Goal: Transaction & Acquisition: Obtain resource

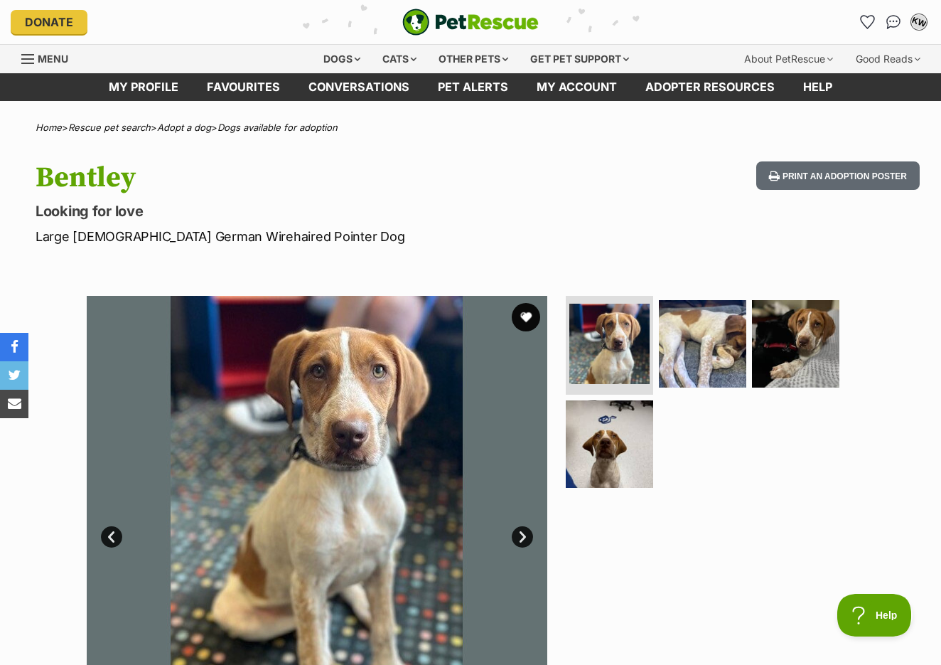
click at [912, 20] on div "KW" at bounding box center [919, 22] width 22 height 22
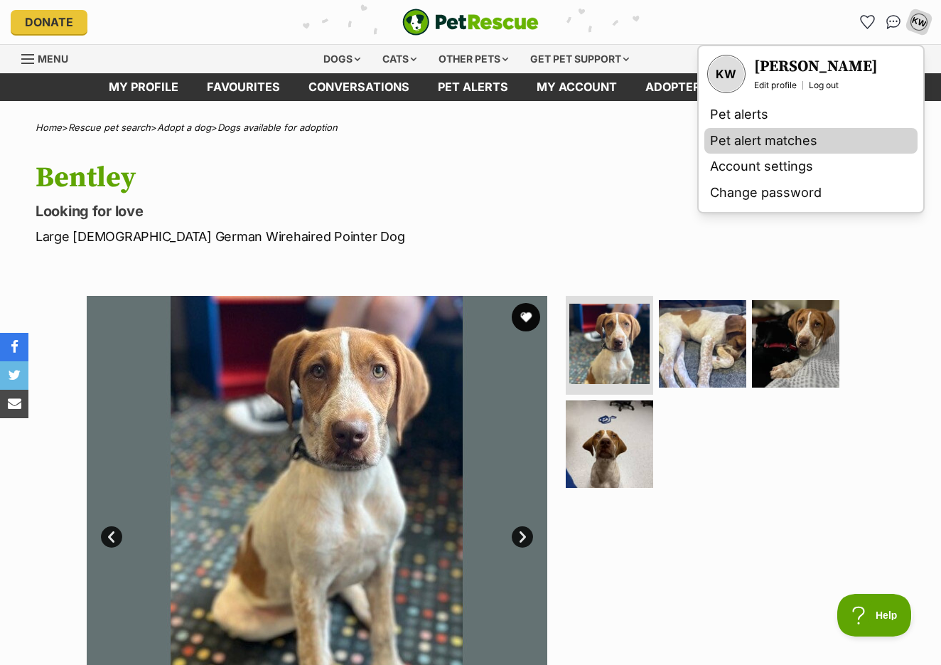
click at [770, 135] on link "Pet alert matches" at bounding box center [810, 141] width 213 height 26
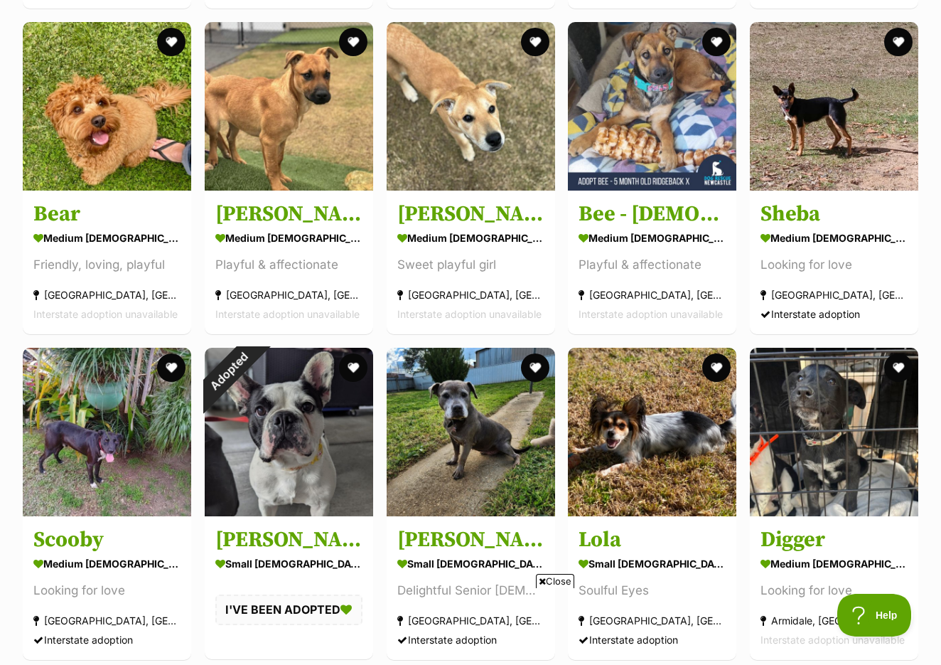
scroll to position [5159, 0]
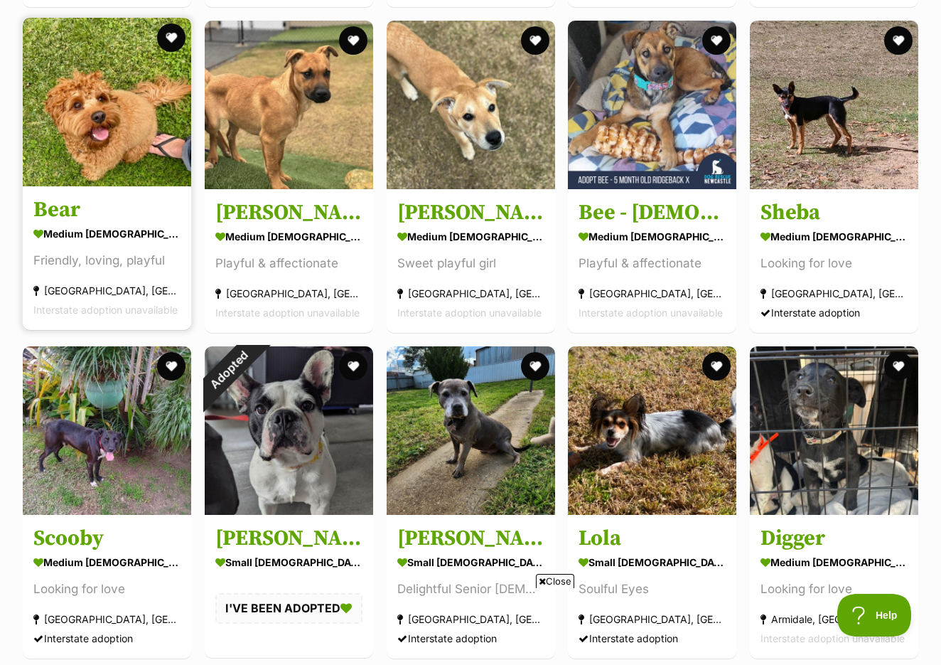
click at [164, 103] on img at bounding box center [107, 102] width 168 height 168
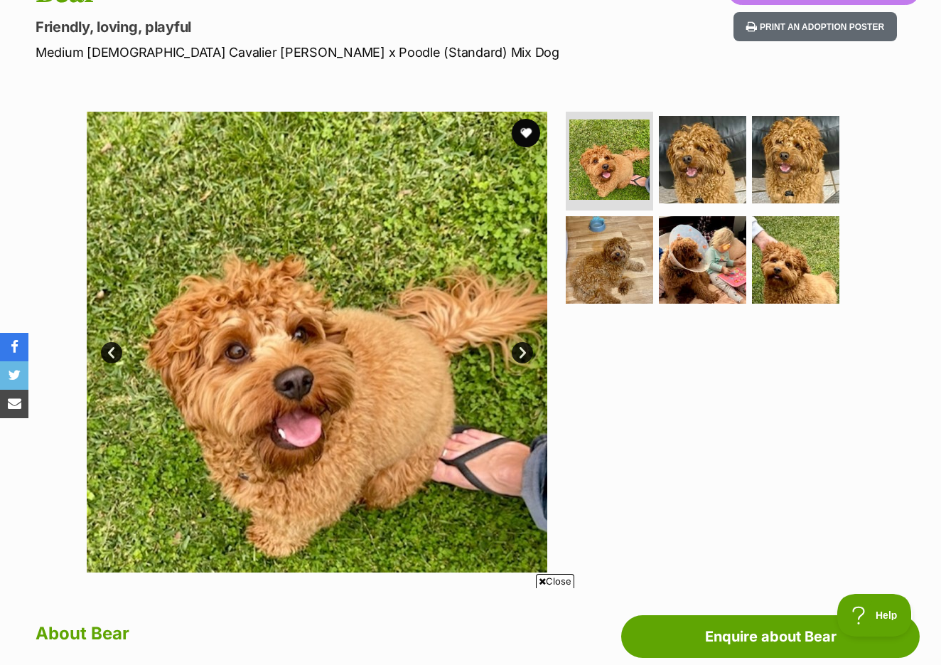
scroll to position [190, 0]
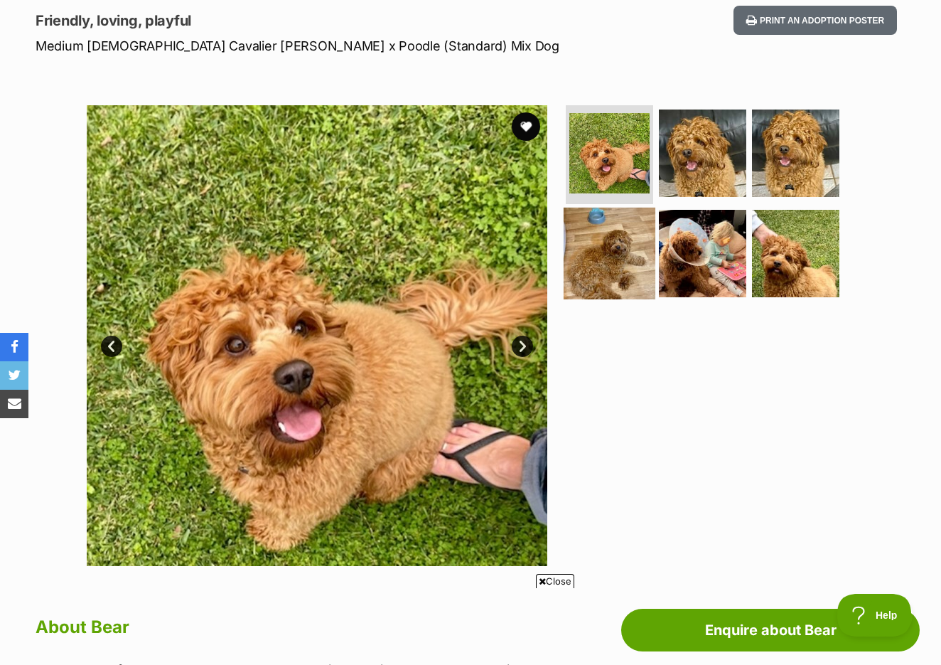
click at [608, 234] on img at bounding box center [610, 254] width 92 height 92
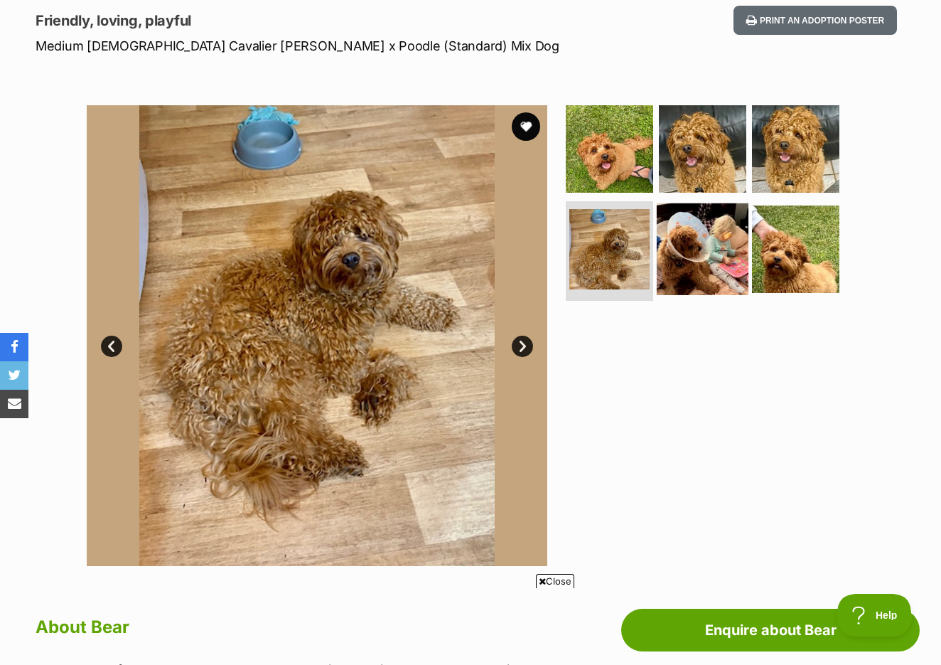
click at [687, 256] on img at bounding box center [703, 249] width 92 height 92
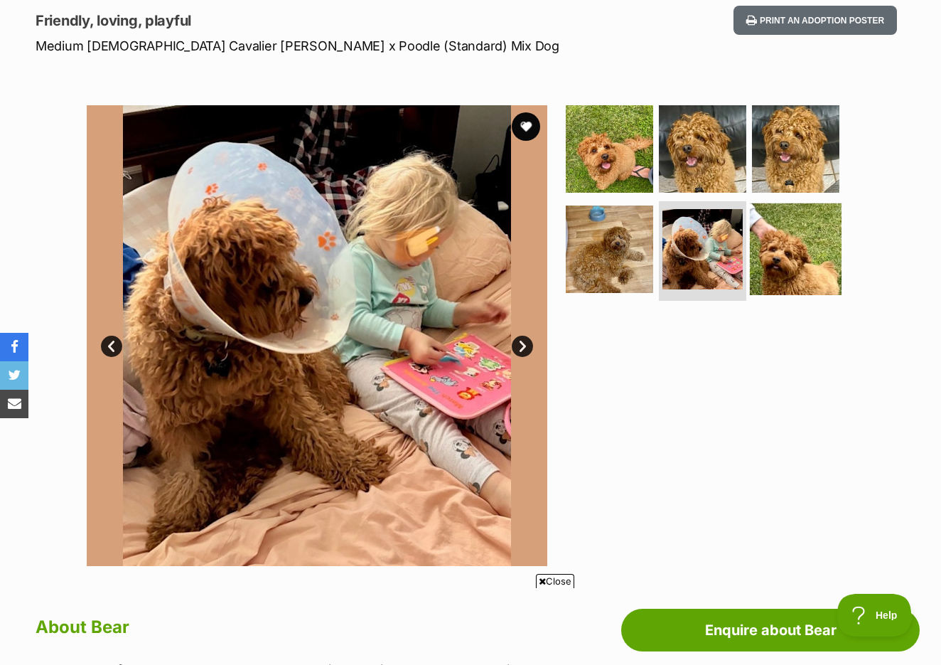
click at [767, 254] on img at bounding box center [796, 249] width 92 height 92
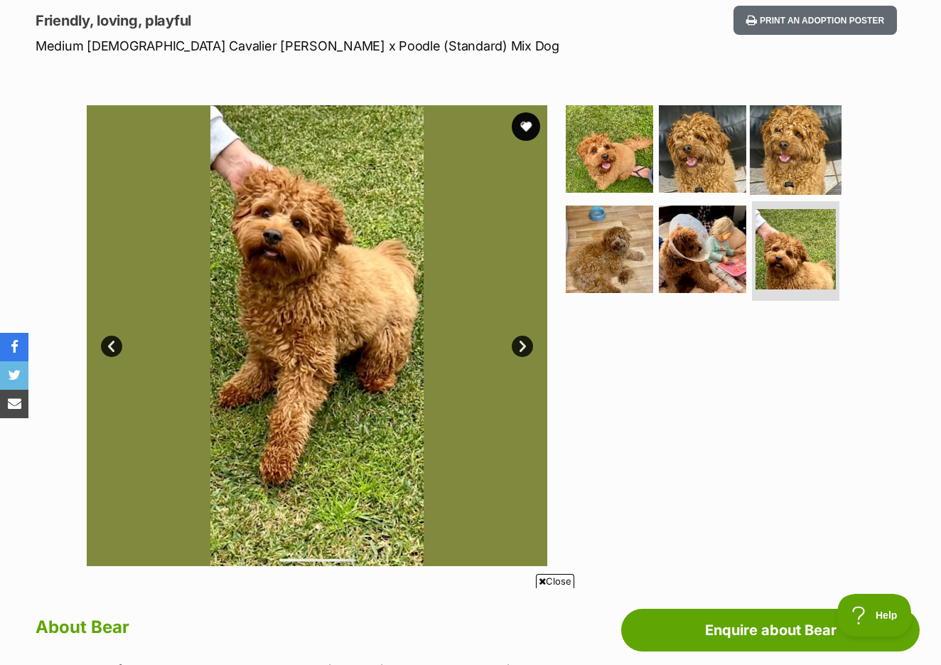
click at [783, 176] on img at bounding box center [796, 148] width 92 height 92
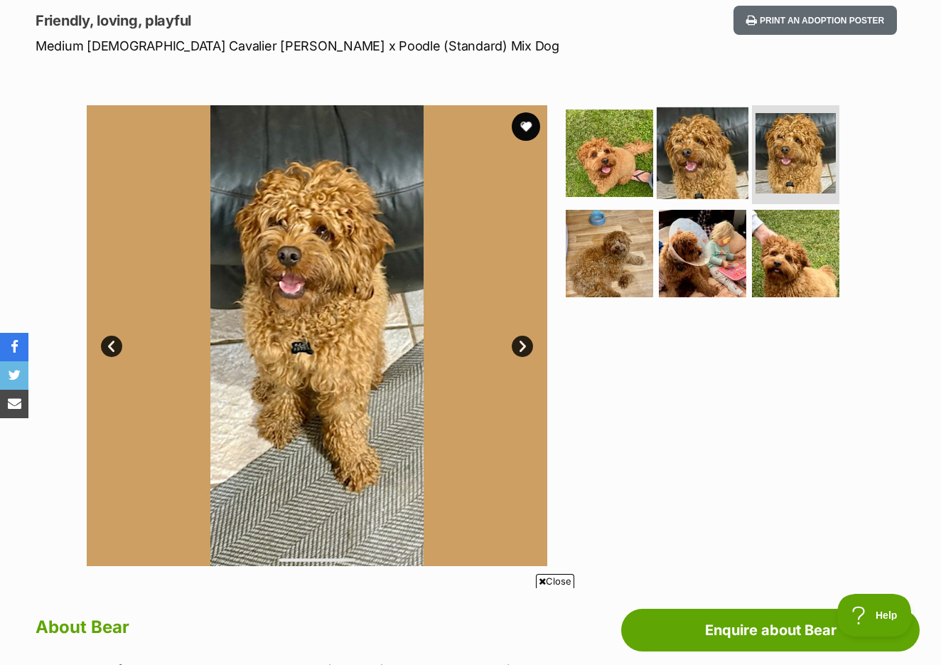
click at [736, 161] on img at bounding box center [703, 153] width 92 height 92
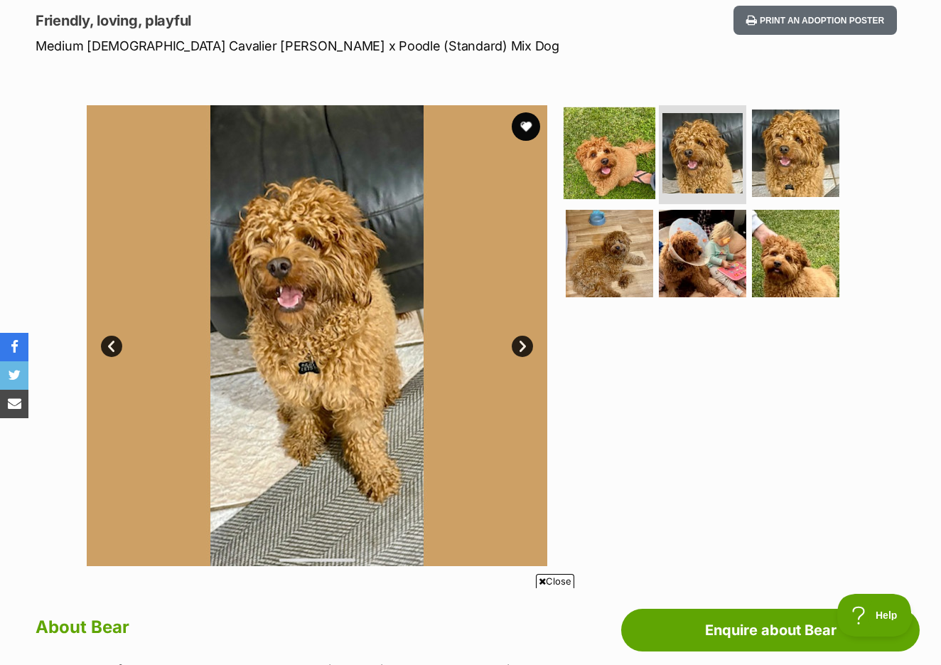
click at [631, 164] on img at bounding box center [610, 153] width 92 height 92
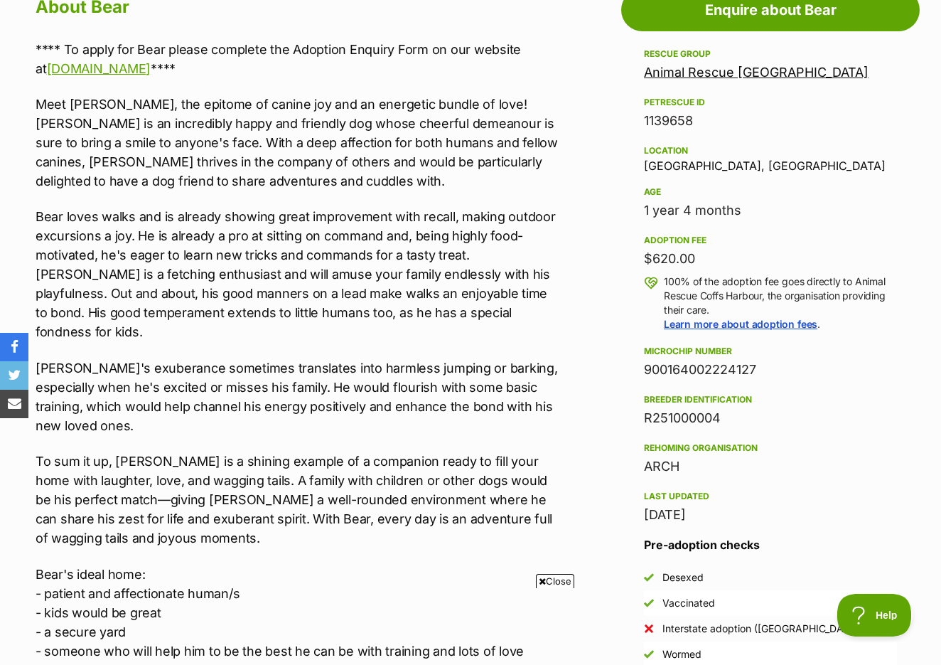
scroll to position [811, 0]
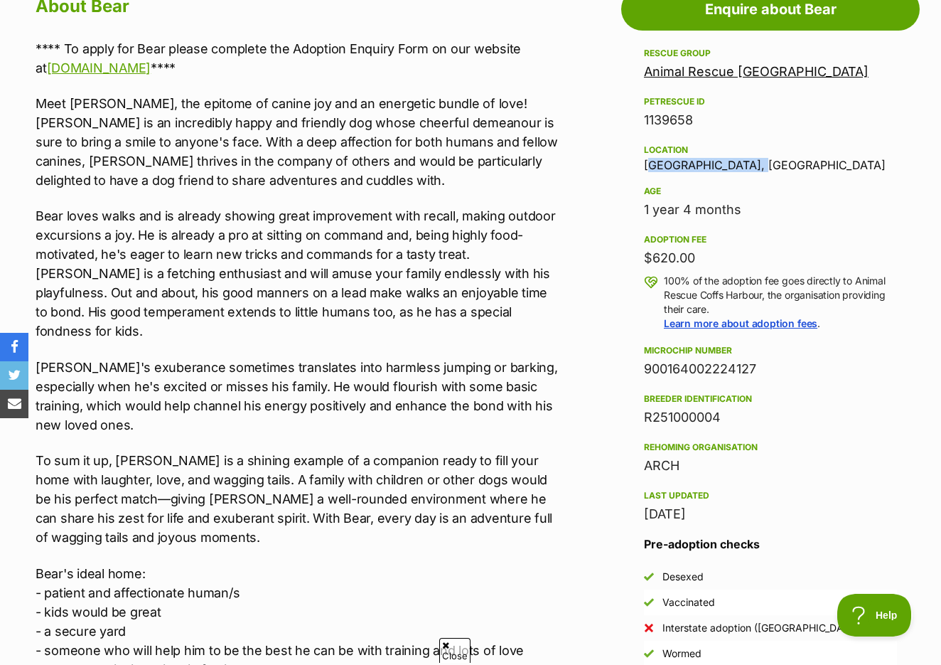
drag, startPoint x: 645, startPoint y: 163, endPoint x: 763, endPoint y: 169, distance: 118.2
click at [763, 169] on div "Location Coffs Harbour, NSW" at bounding box center [770, 156] width 253 height 30
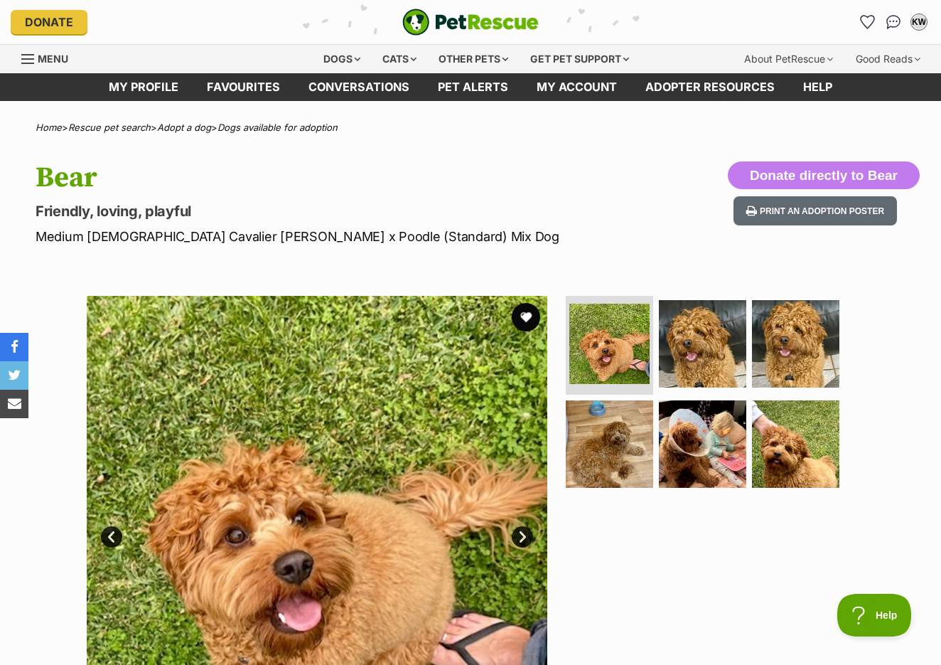
scroll to position [0, 0]
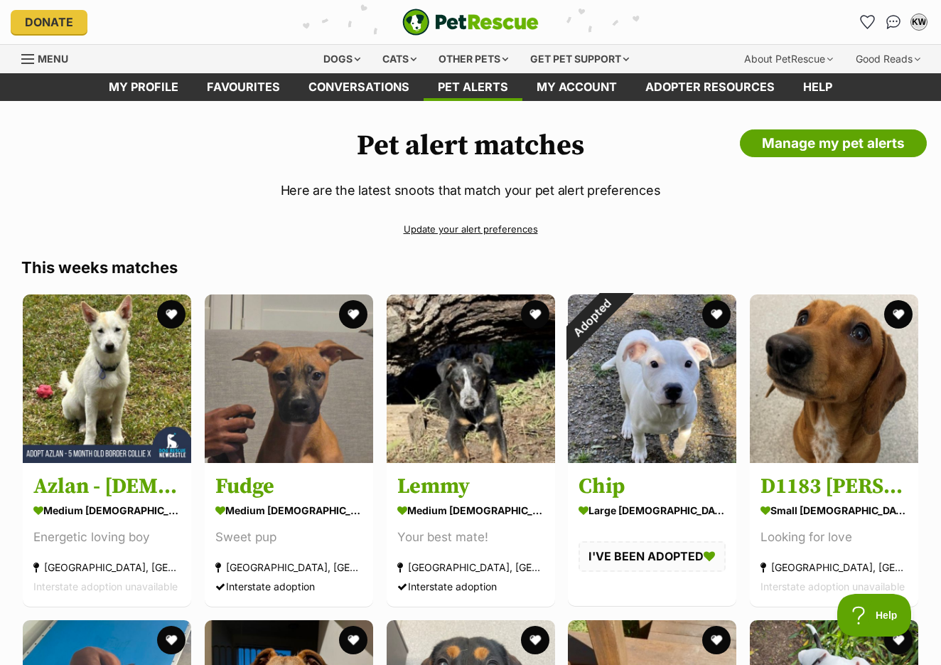
click at [423, 225] on link "Update your alert preferences" at bounding box center [470, 229] width 898 height 25
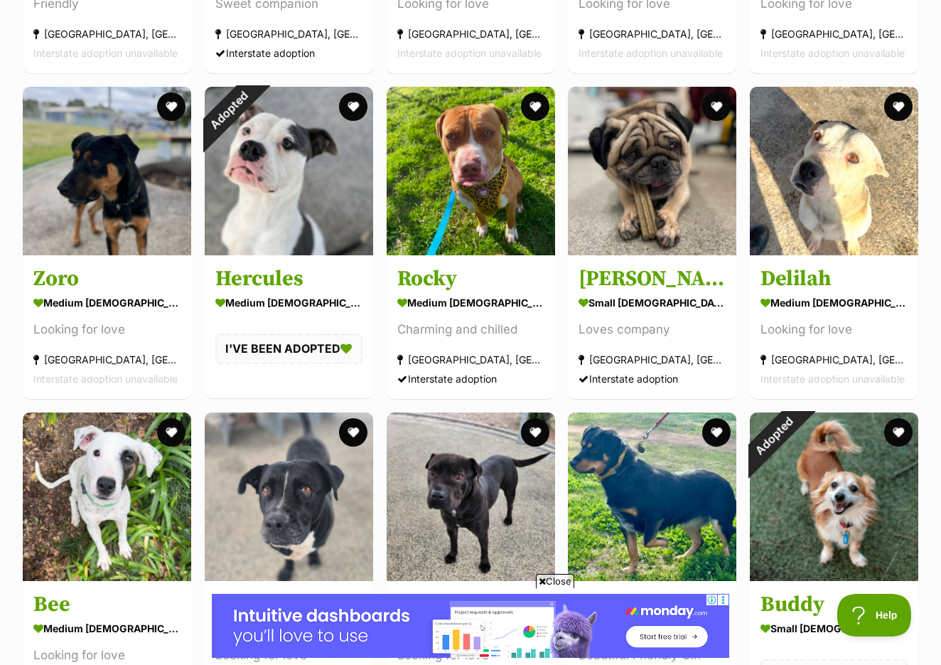
scroll to position [3465, 0]
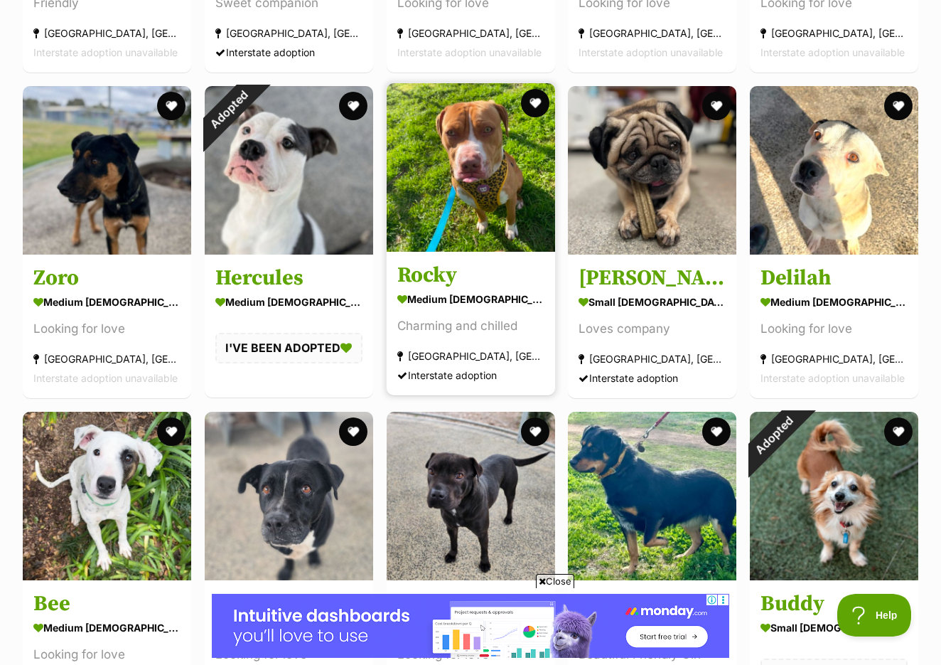
click at [432, 232] on img at bounding box center [471, 167] width 168 height 168
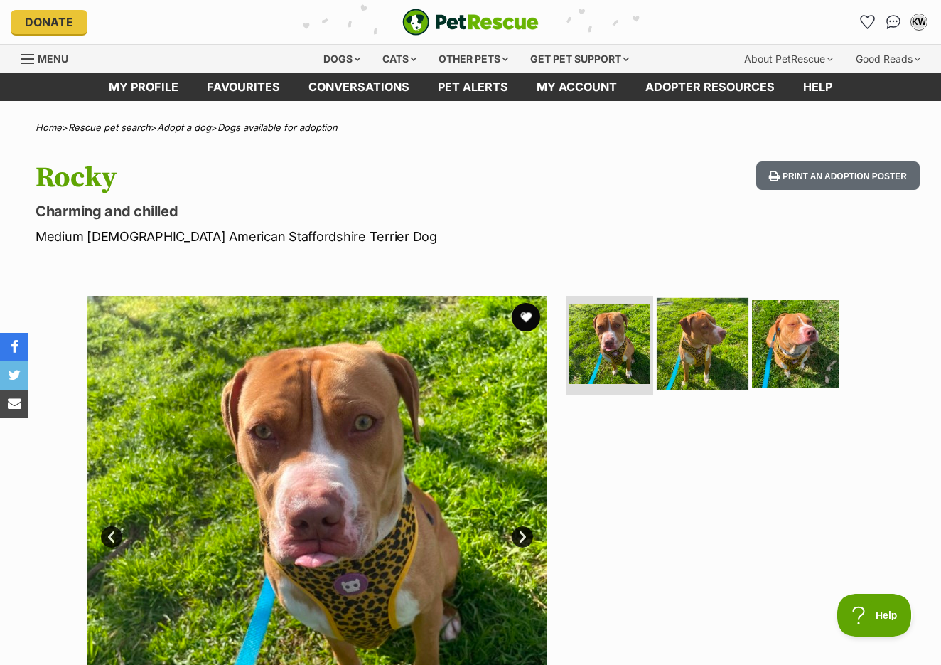
click at [682, 346] on img at bounding box center [703, 343] width 92 height 92
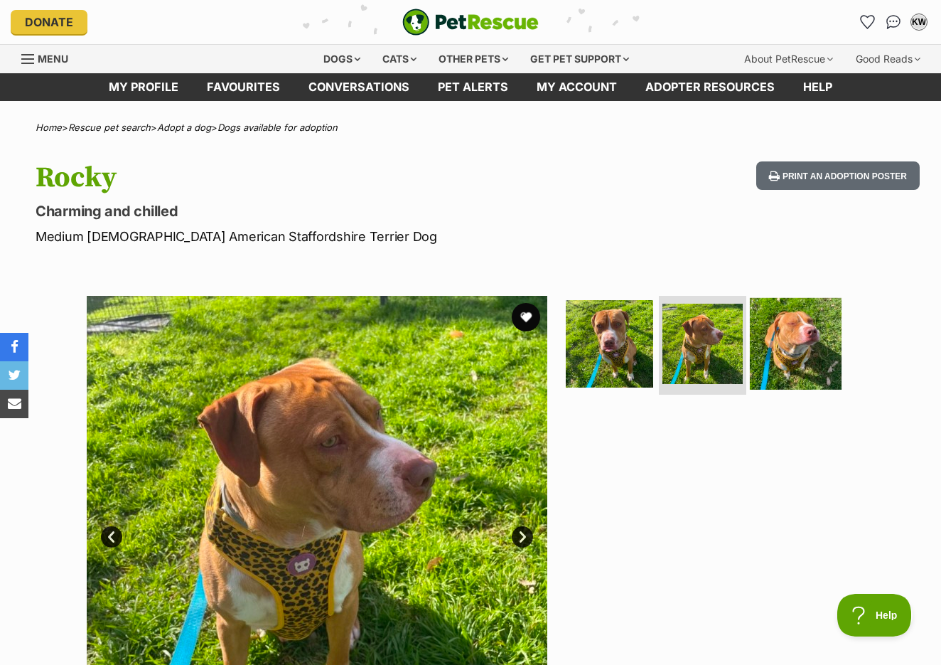
click at [782, 348] on img at bounding box center [796, 343] width 92 height 92
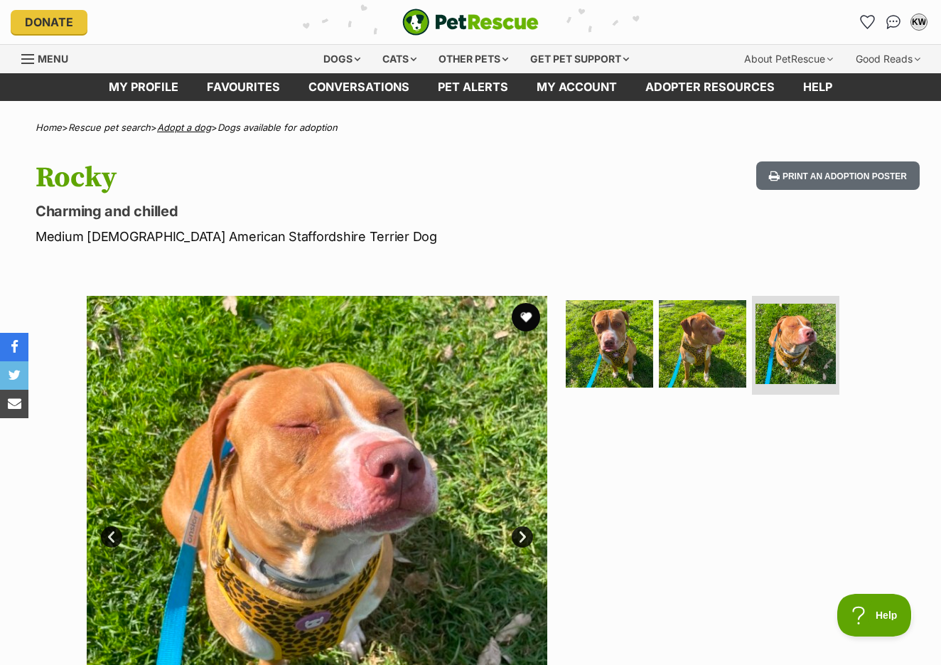
click at [203, 129] on link "Adopt a dog" at bounding box center [184, 127] width 54 height 11
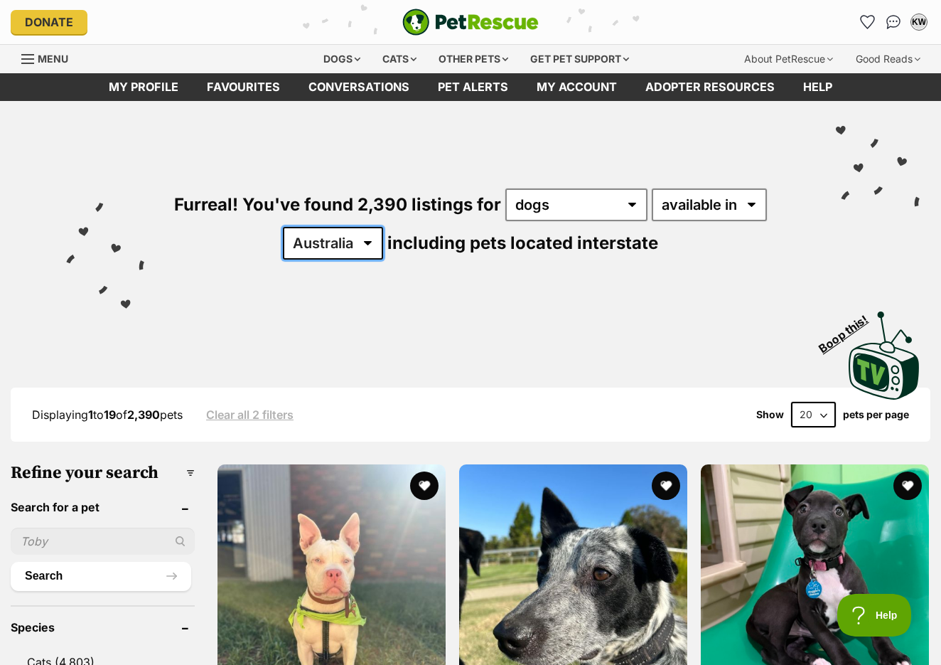
select select "NSW"
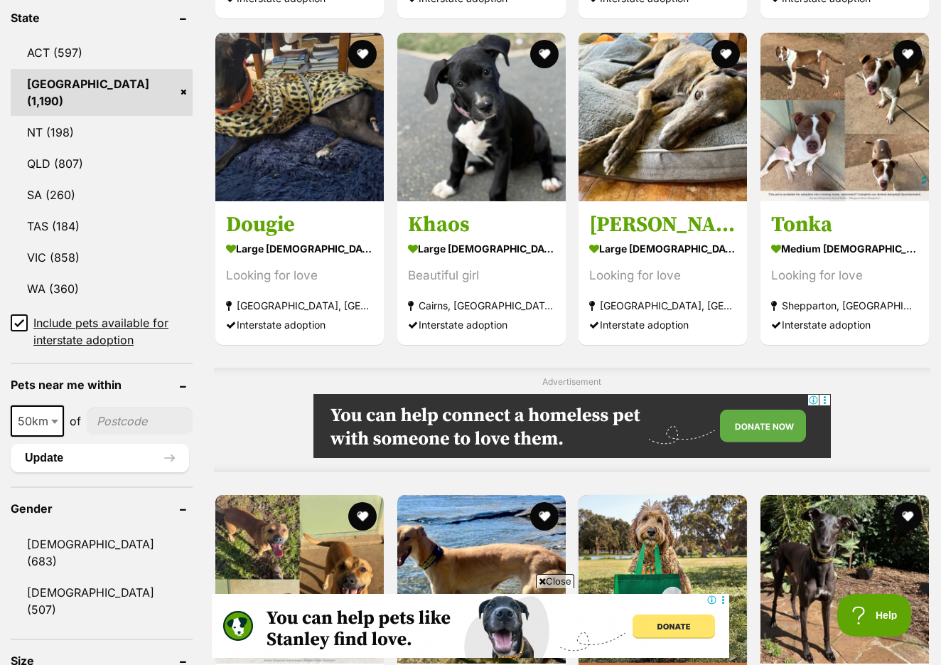
scroll to position [759, 0]
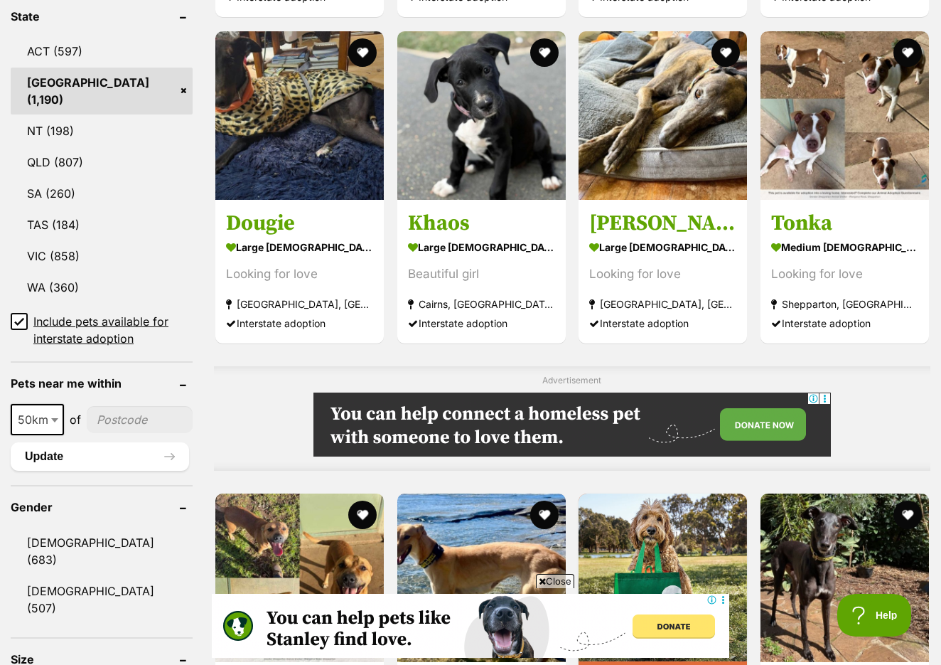
click at [14, 323] on input "Include pets available for interstate adoption" at bounding box center [19, 321] width 17 height 17
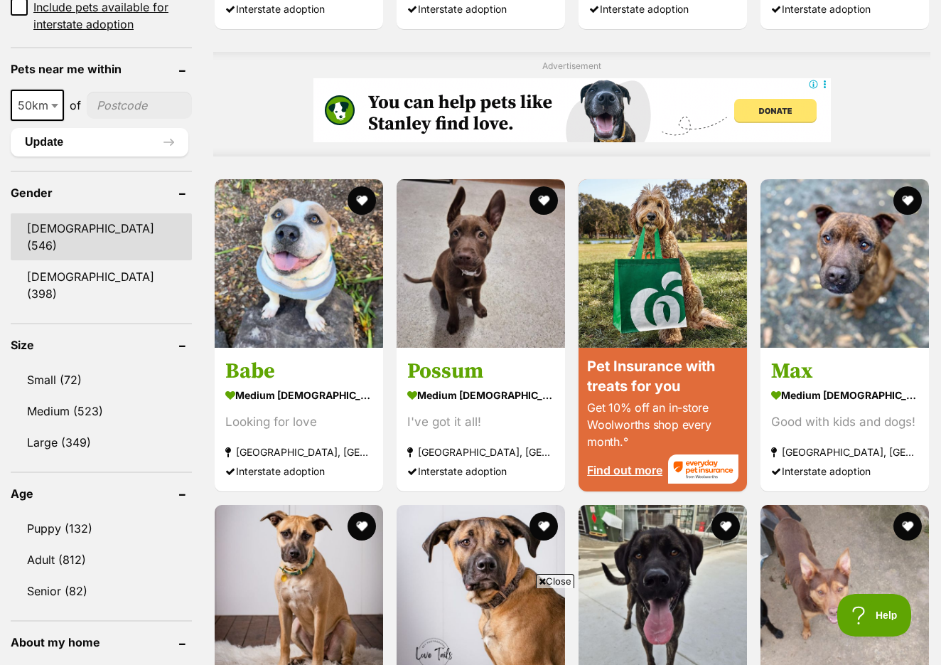
scroll to position [1088, 0]
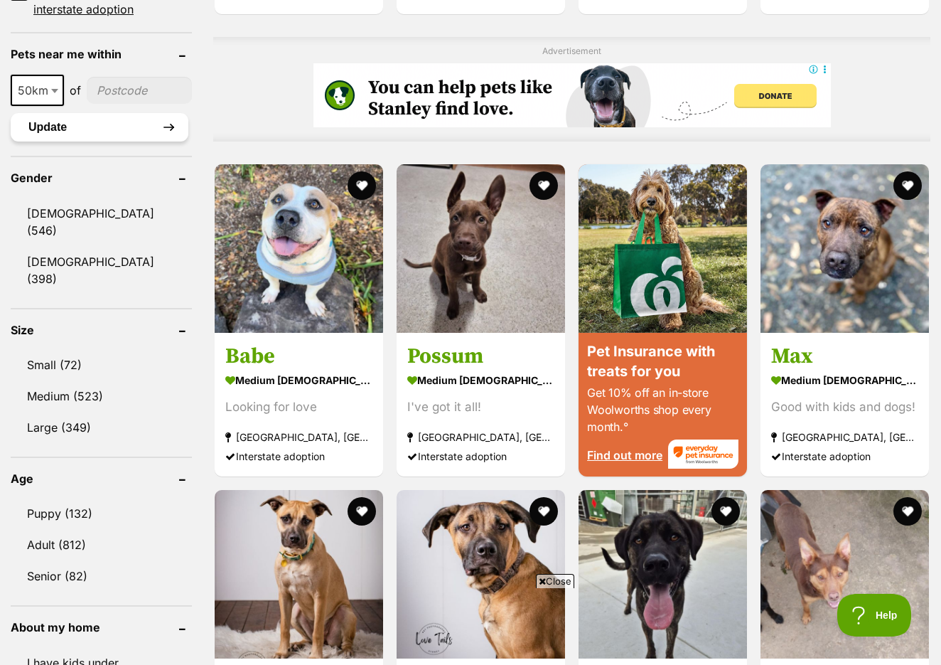
click at [78, 131] on button "Update" at bounding box center [100, 127] width 178 height 28
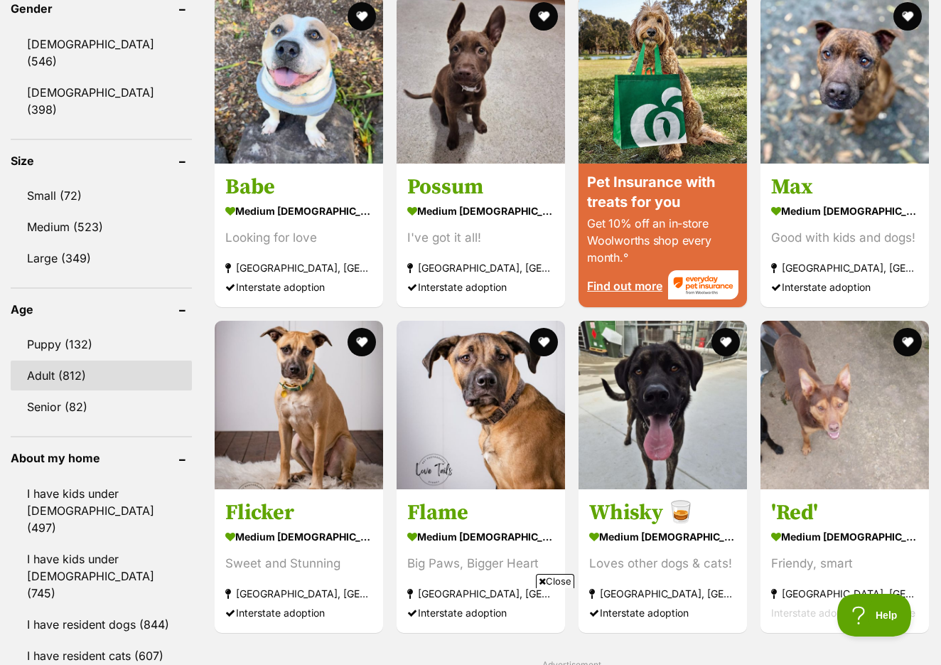
click at [77, 360] on link "Adult (812)" at bounding box center [101, 375] width 181 height 30
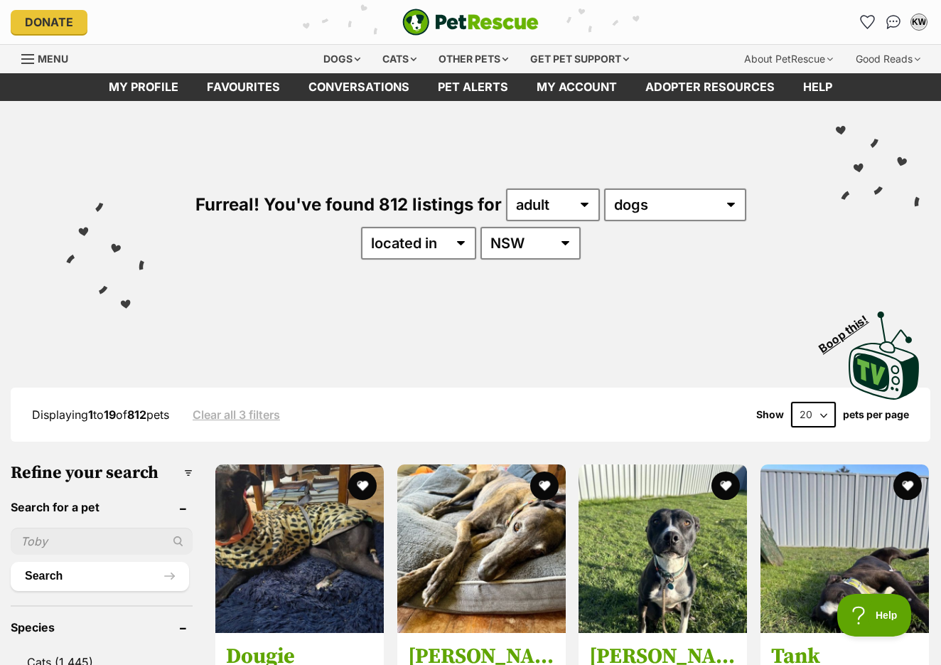
click at [805, 417] on select "20 40 60" at bounding box center [813, 415] width 45 height 26
select select "60"
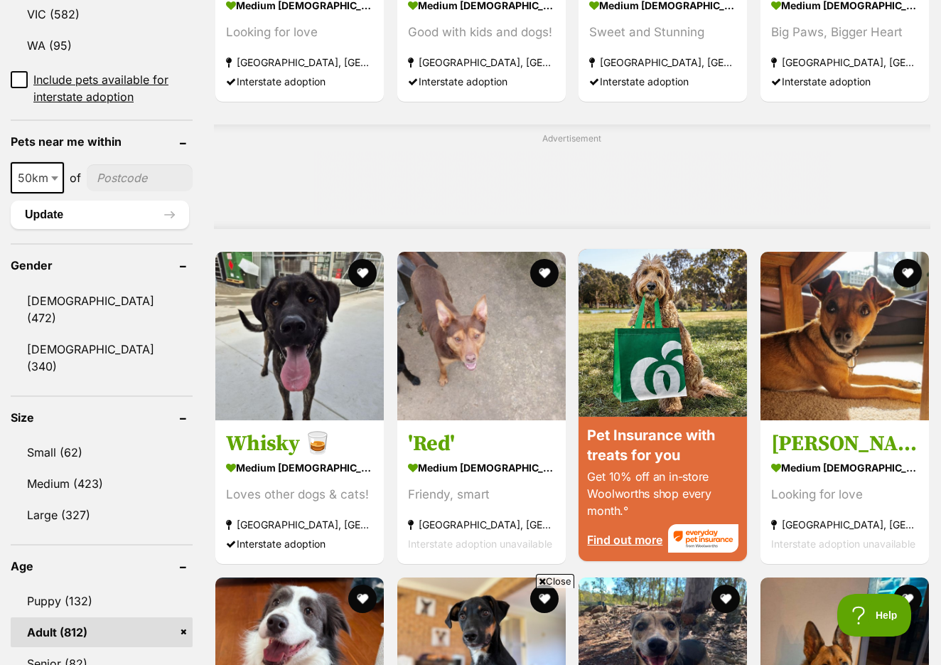
scroll to position [1030, 0]
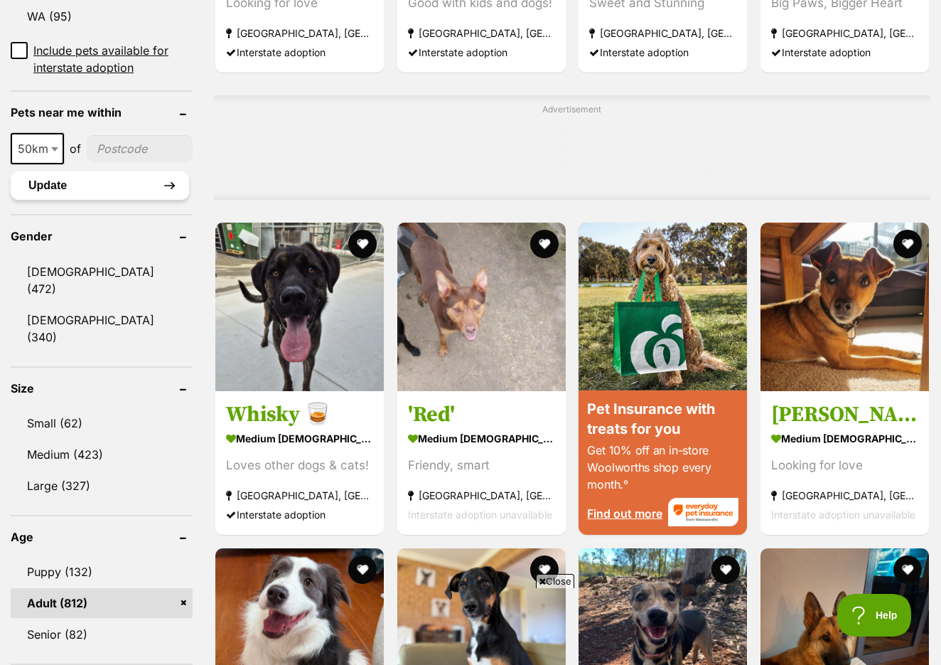
click at [102, 183] on button "Update" at bounding box center [100, 185] width 178 height 28
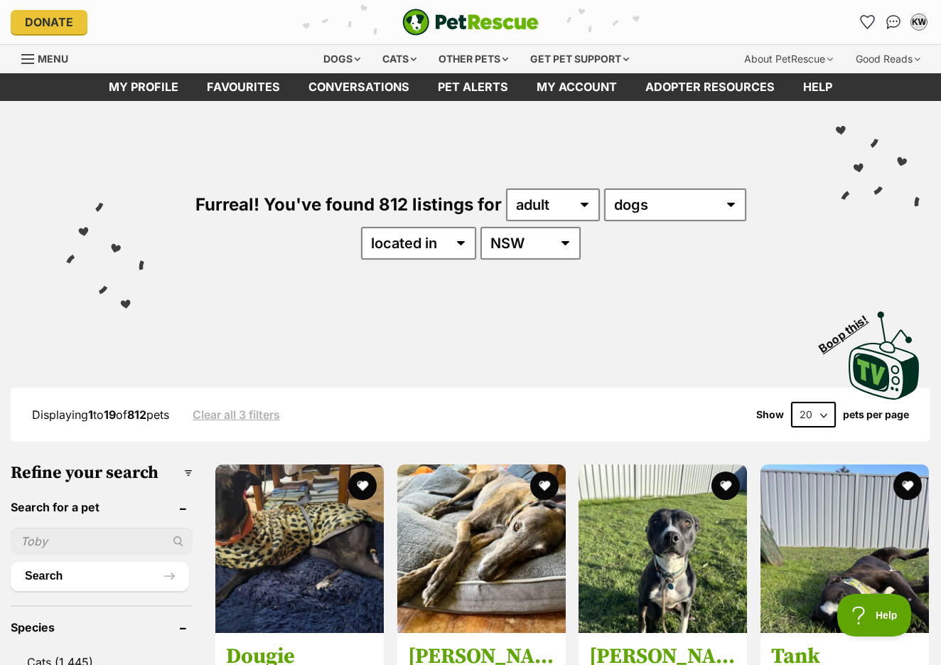
select select "60"
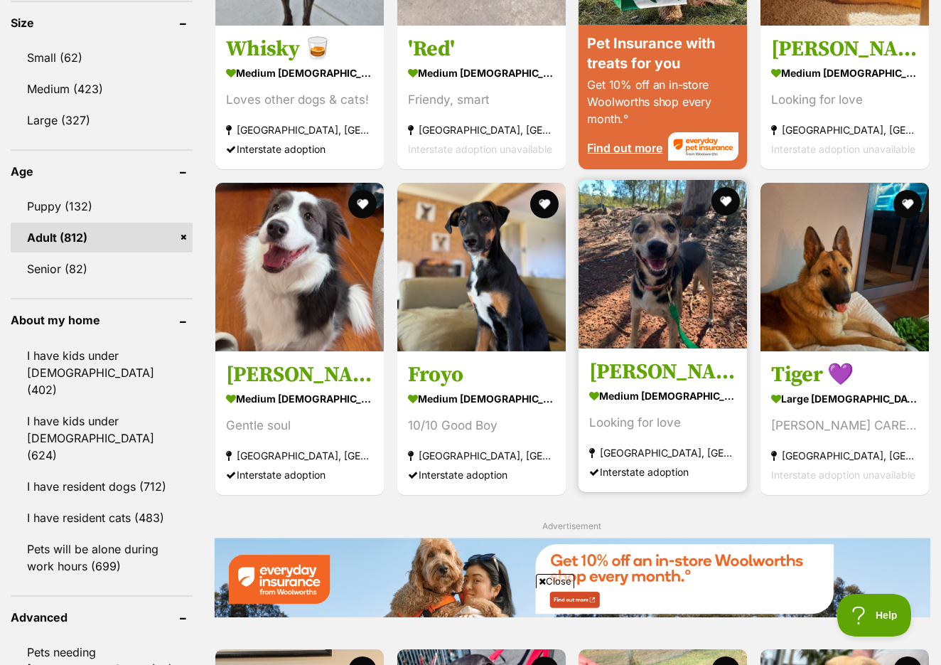
scroll to position [1397, 0]
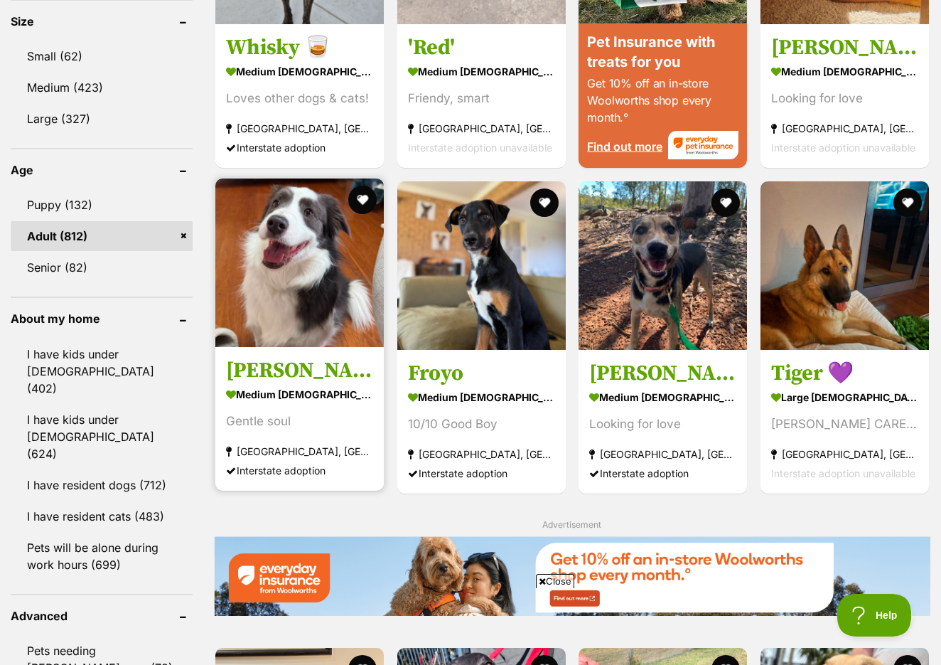
click at [322, 329] on img at bounding box center [299, 262] width 168 height 168
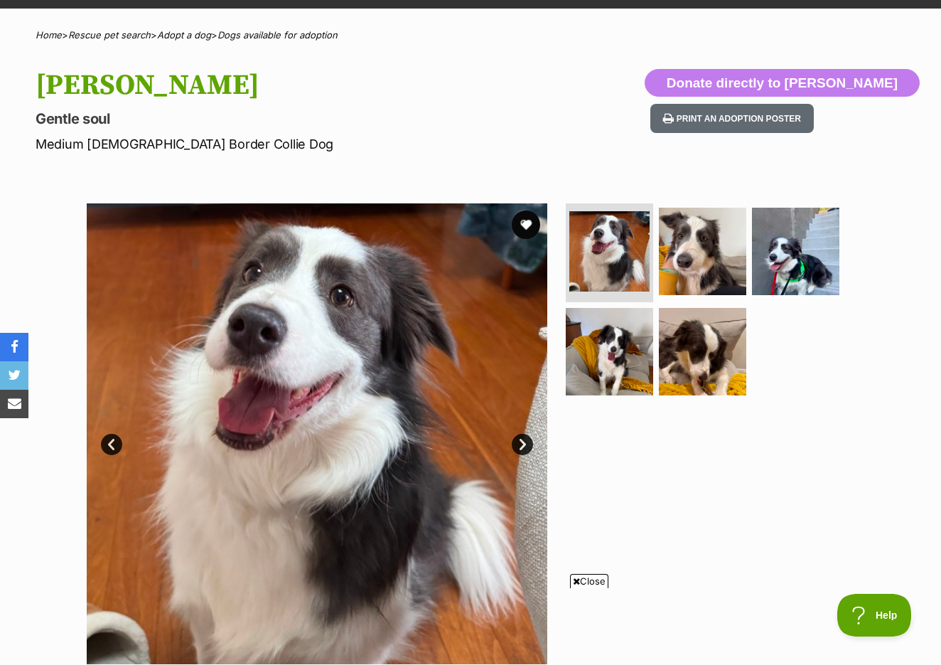
scroll to position [131, 0]
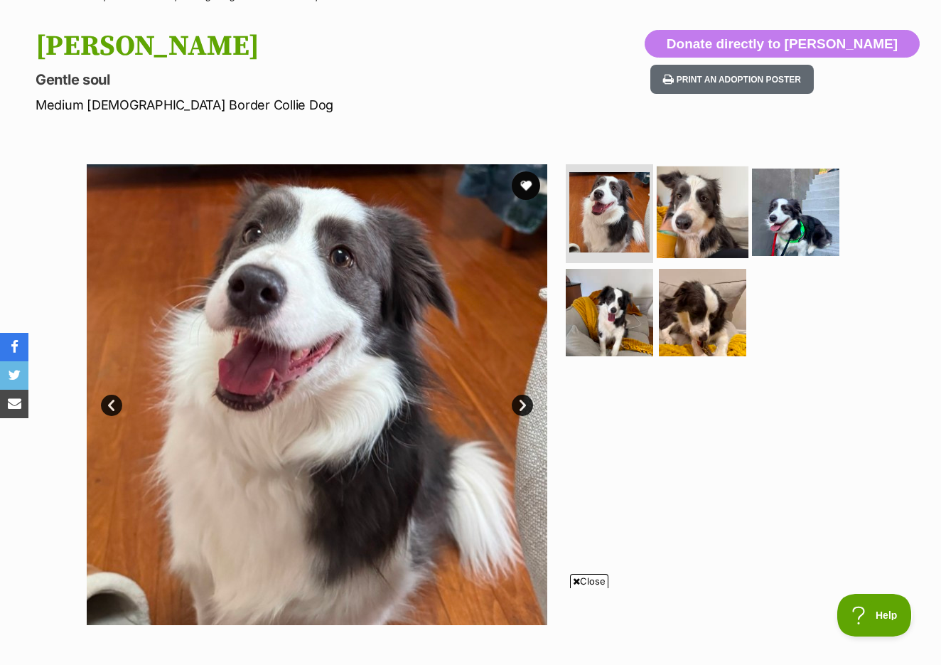
click at [686, 225] on img at bounding box center [703, 212] width 92 height 92
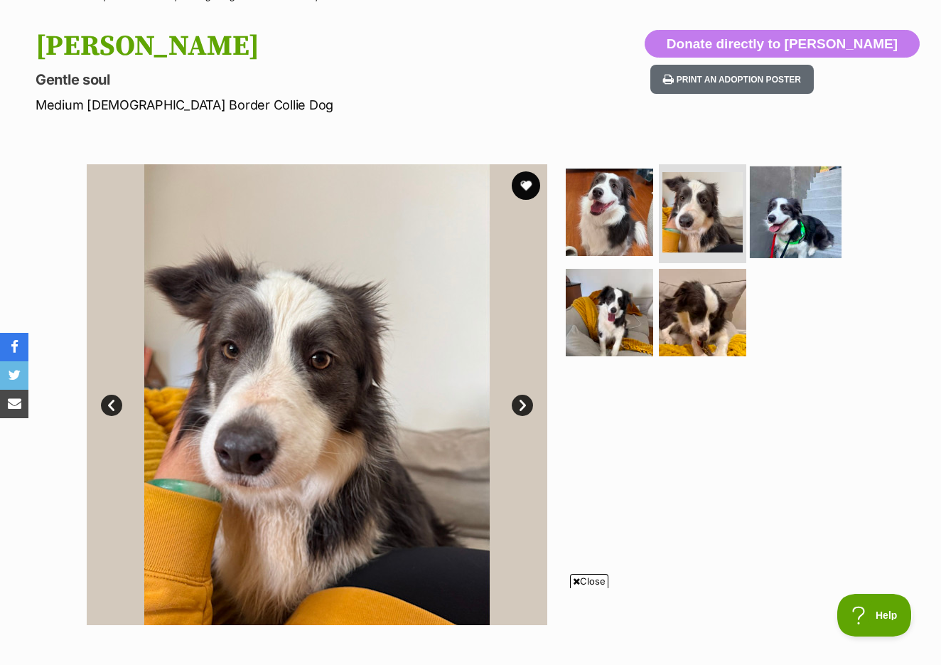
click at [788, 217] on img at bounding box center [796, 212] width 92 height 92
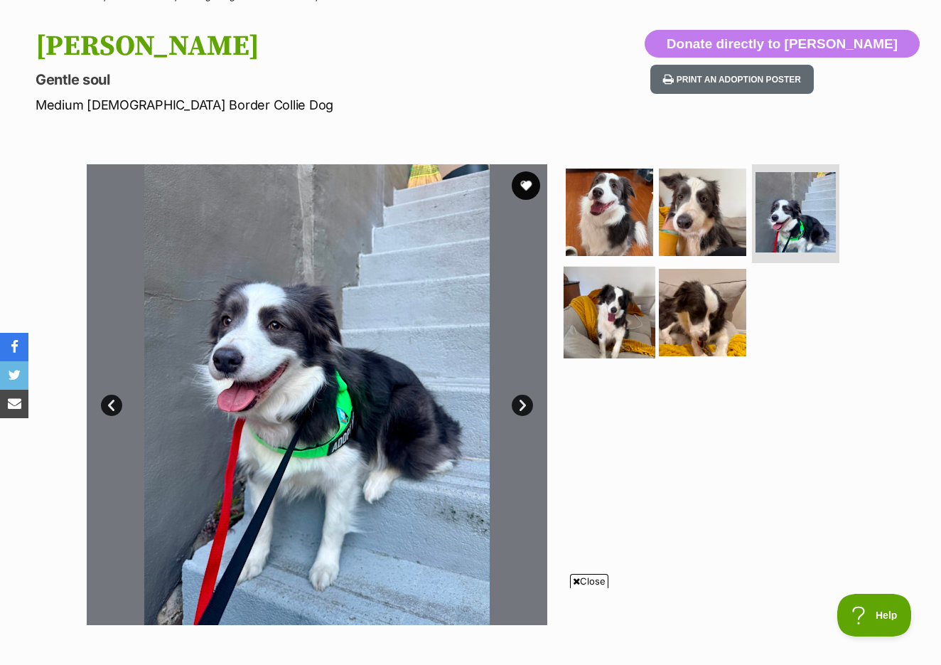
click at [632, 295] on img at bounding box center [610, 313] width 92 height 92
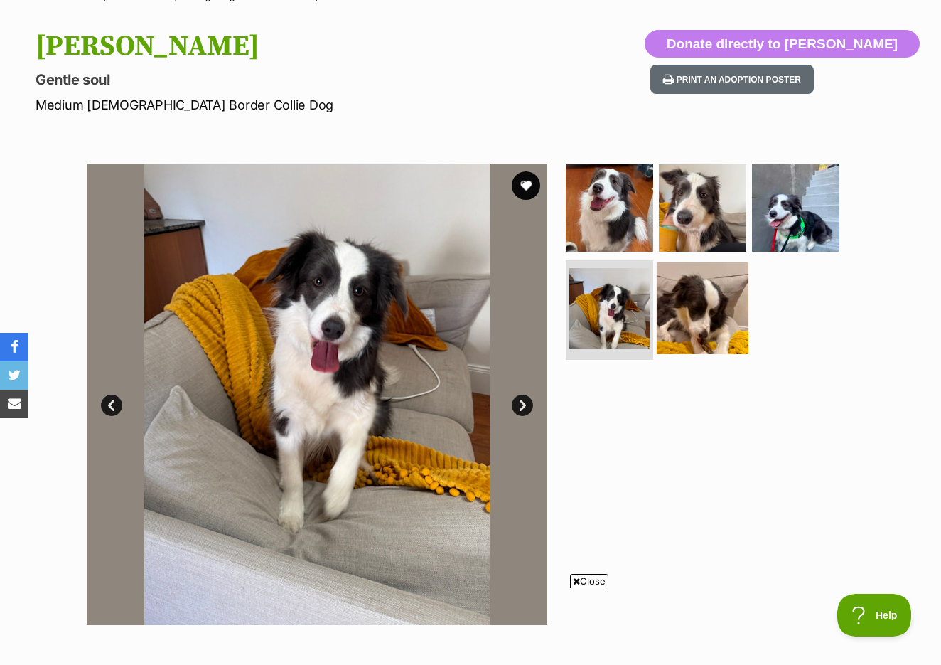
click at [720, 301] on img at bounding box center [703, 308] width 92 height 92
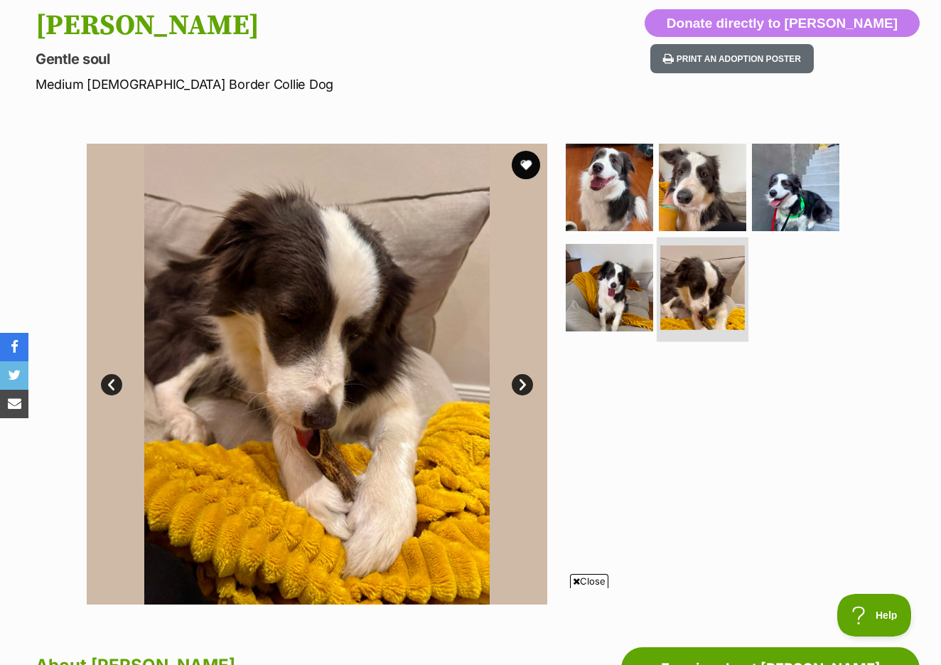
scroll to position [149, 0]
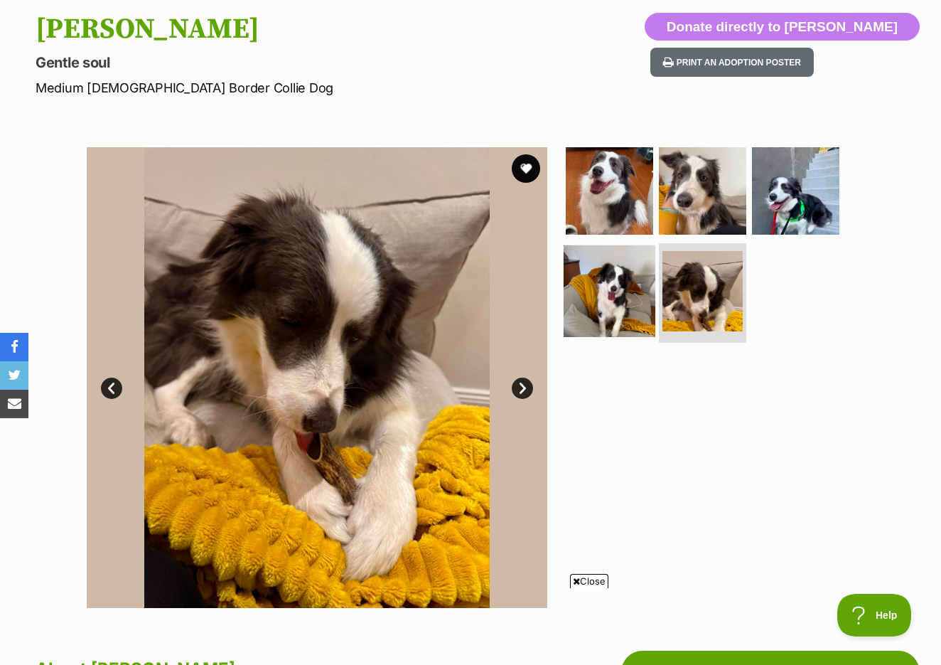
click at [624, 291] on img at bounding box center [610, 291] width 92 height 92
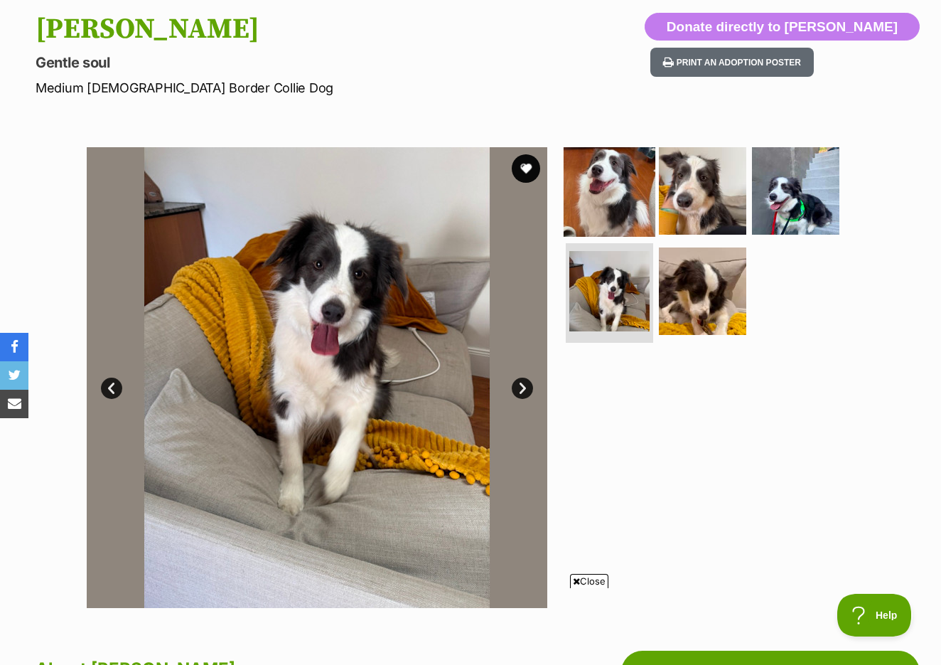
click at [612, 194] on img at bounding box center [610, 190] width 92 height 92
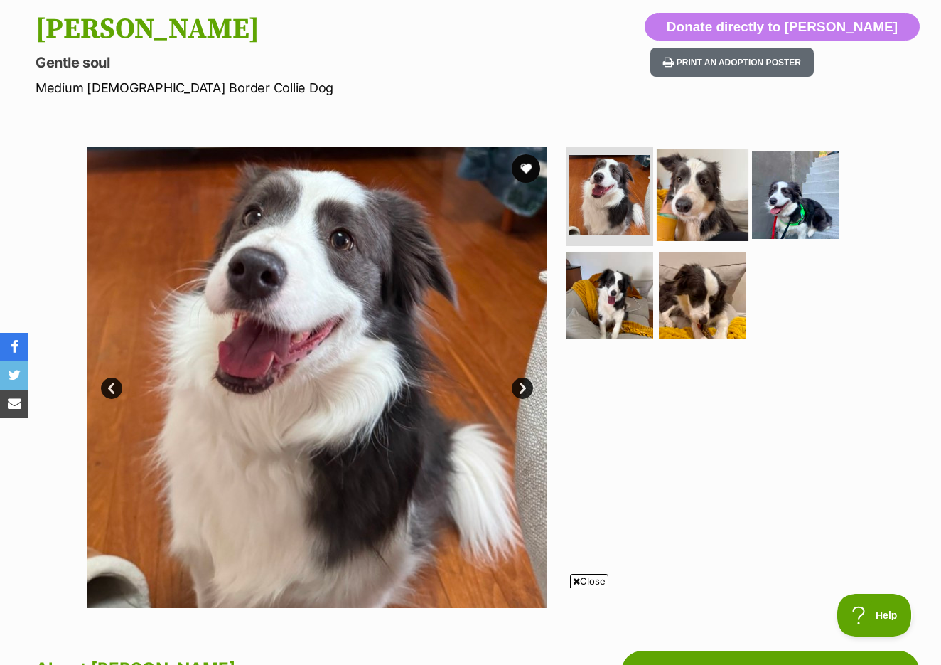
click at [694, 204] on img at bounding box center [703, 195] width 92 height 92
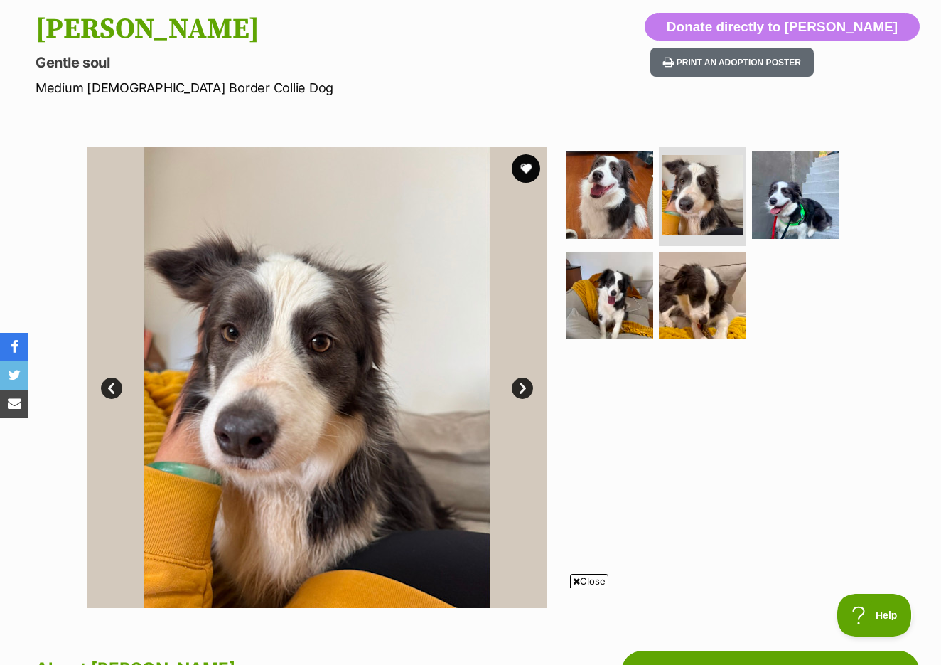
click at [746, 221] on ul at bounding box center [708, 248] width 291 height 202
click at [764, 229] on img at bounding box center [796, 195] width 92 height 92
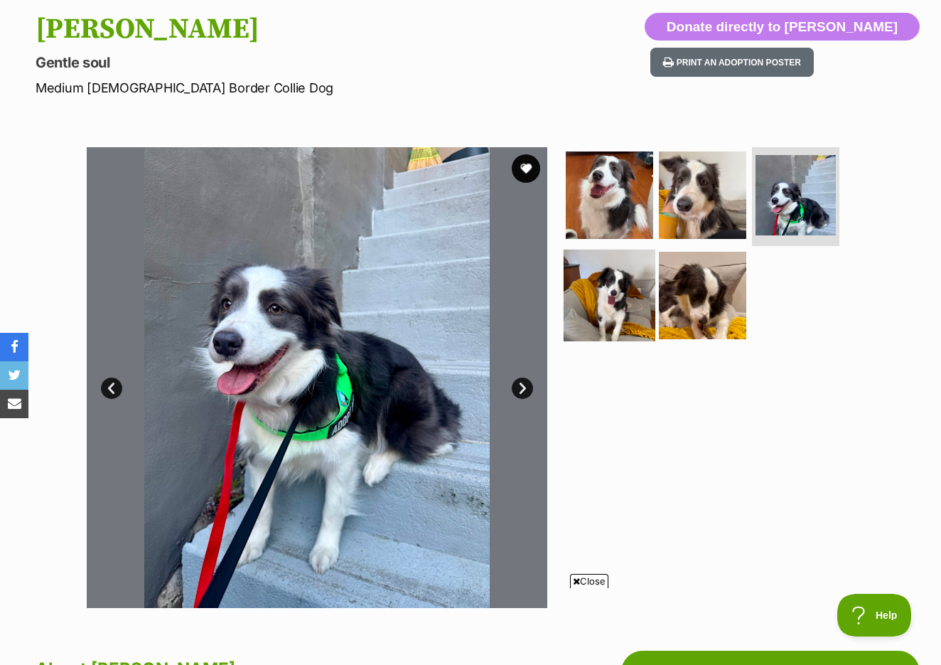
click at [628, 262] on img at bounding box center [610, 295] width 92 height 92
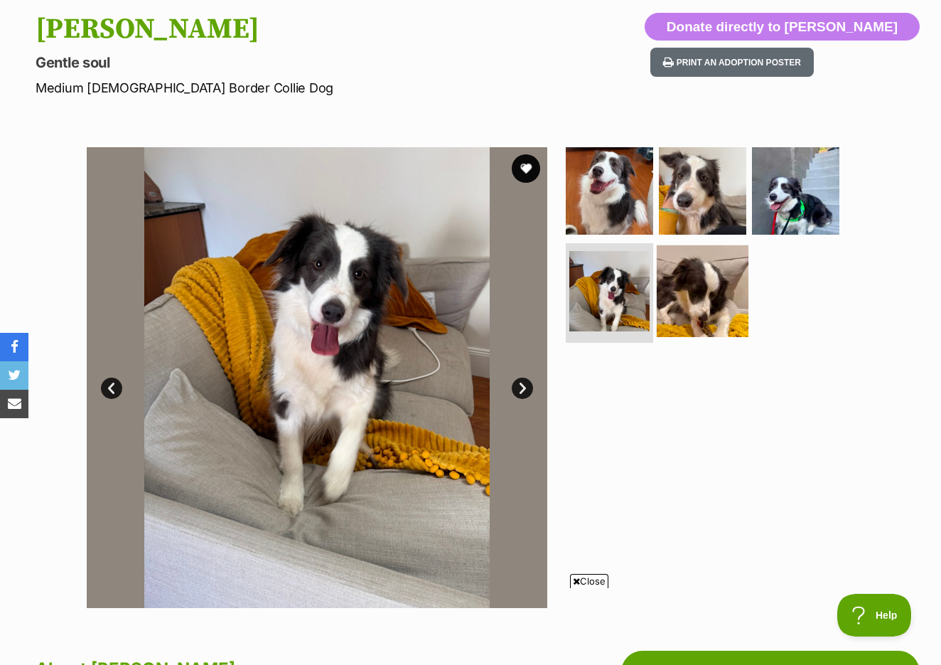
click at [679, 280] on img at bounding box center [703, 291] width 92 height 92
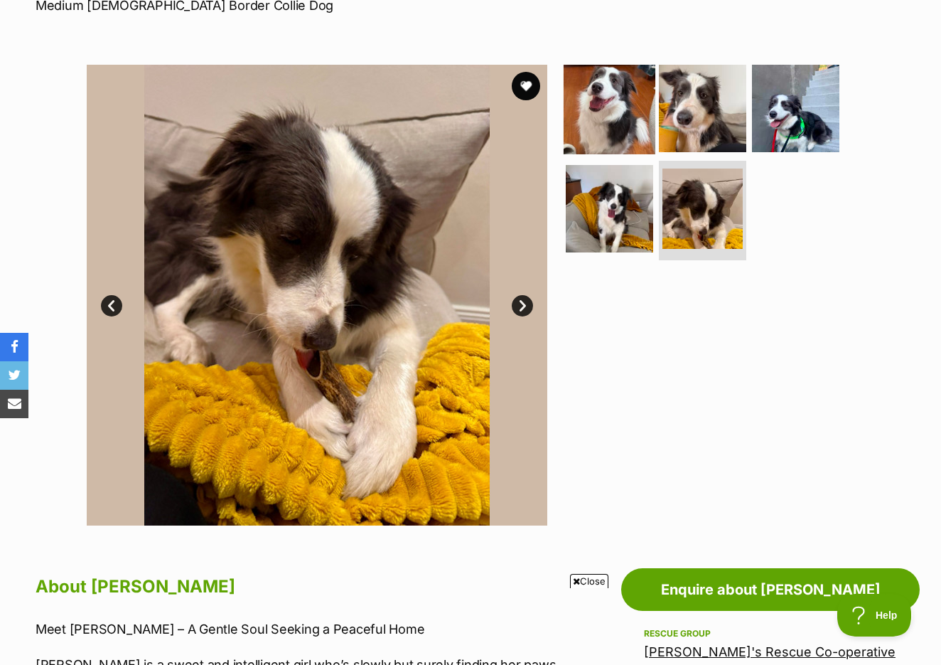
scroll to position [161, 0]
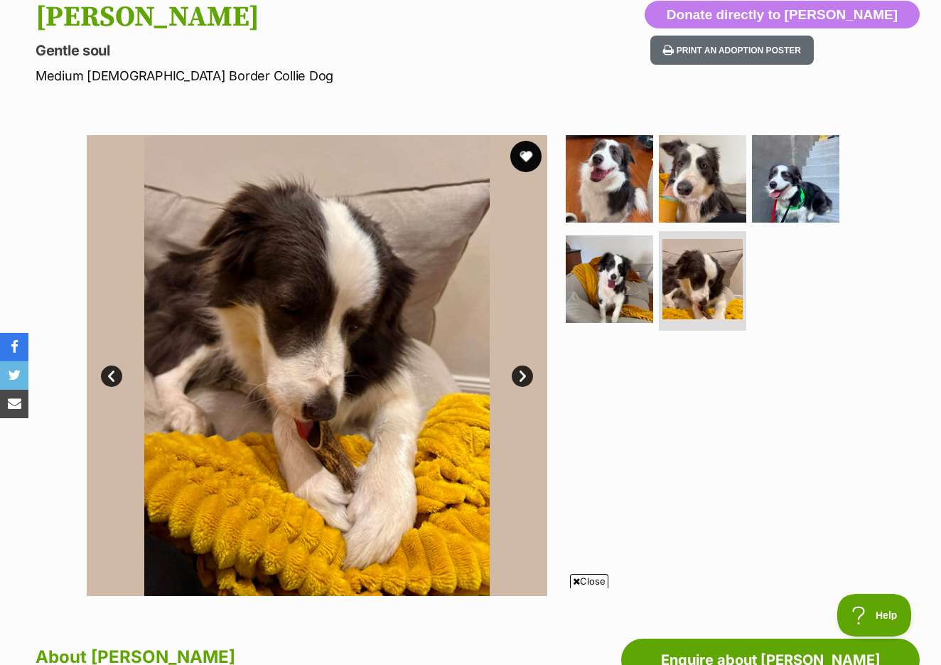
click at [523, 153] on button "favourite" at bounding box center [525, 156] width 31 height 31
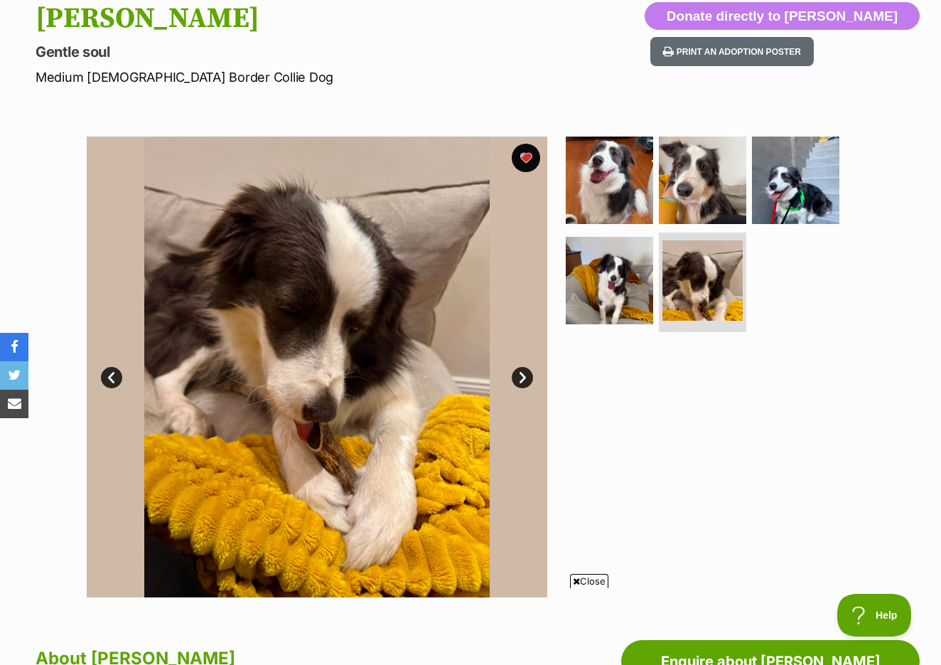
scroll to position [158, 0]
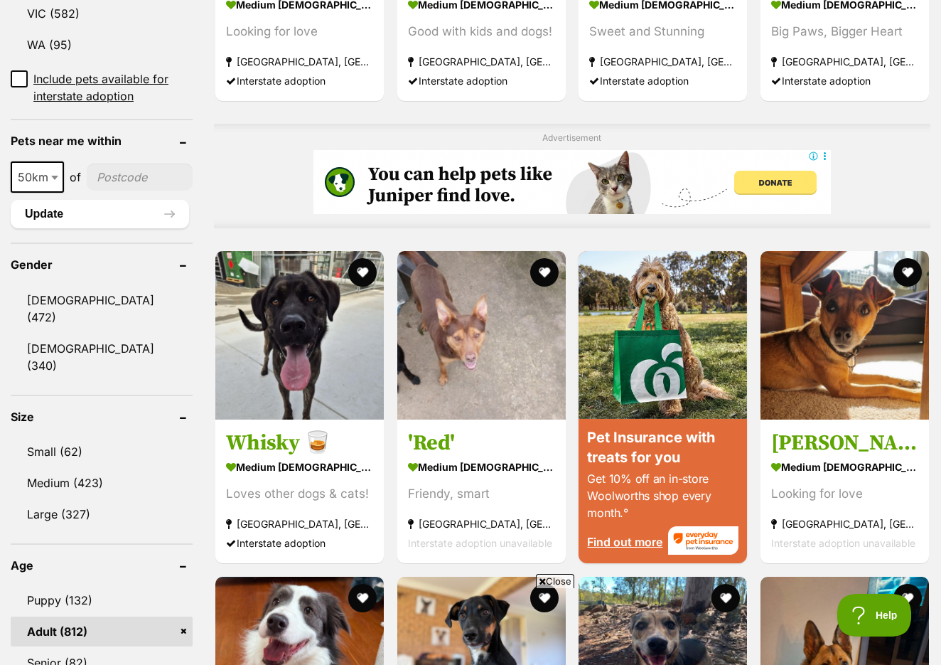
type input"] "2026"
click at [96, 222] on button "Update" at bounding box center [100, 214] width 178 height 28
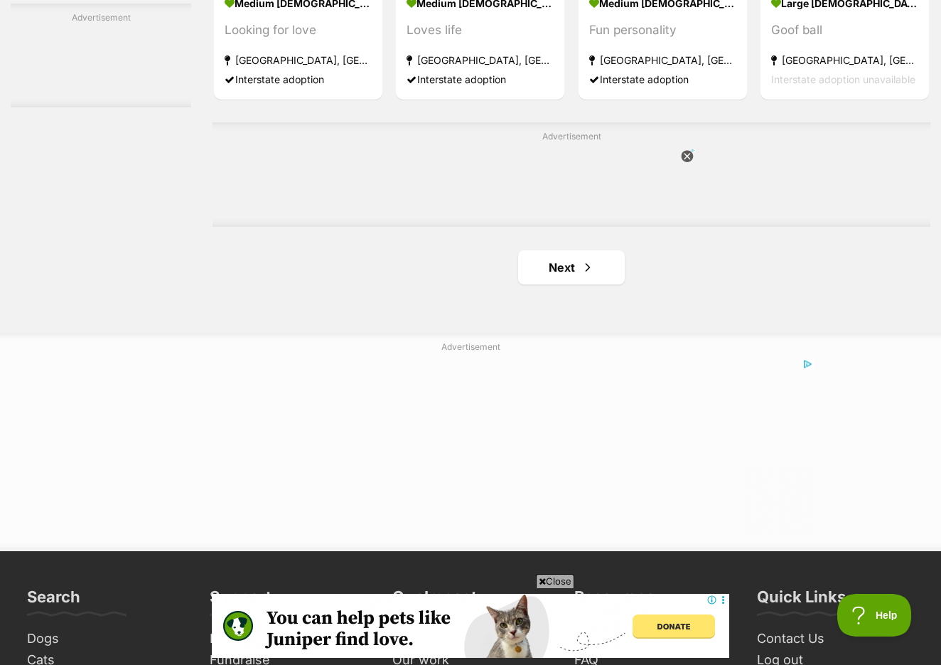
scroll to position [2259, 0]
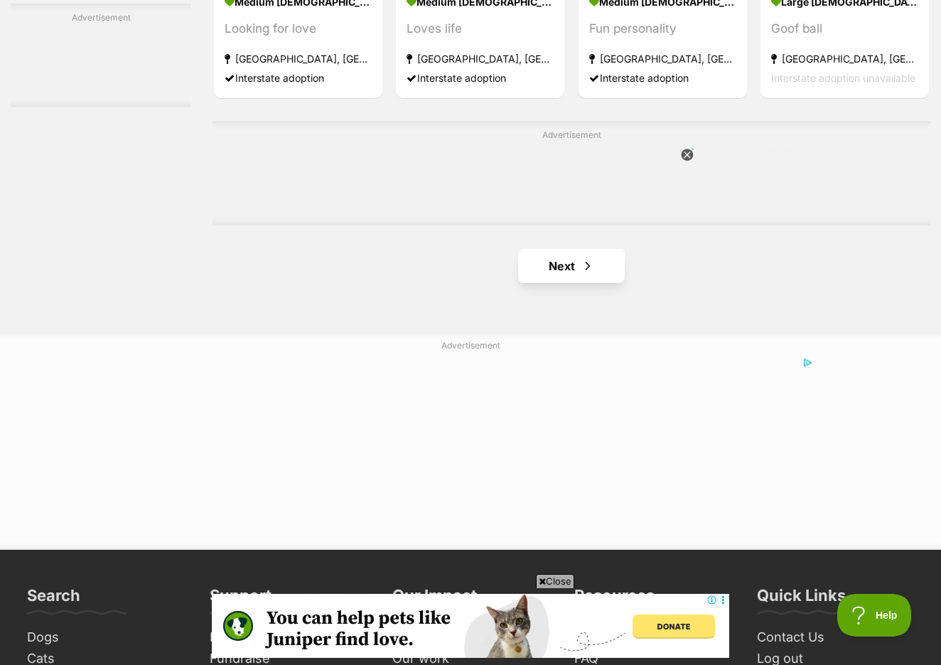
click at [541, 283] on link "Next" at bounding box center [571, 266] width 107 height 34
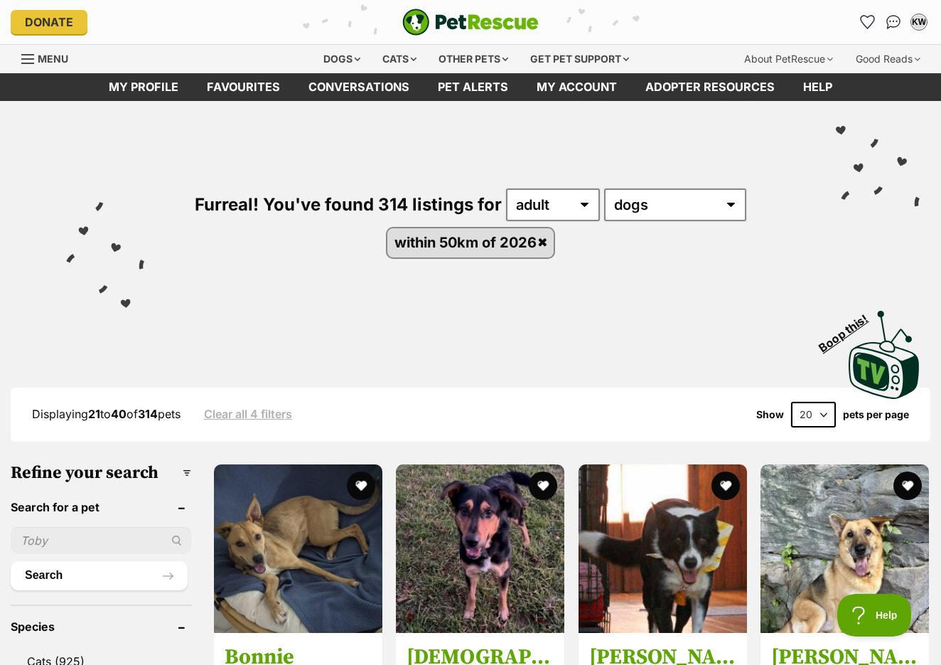
select select "60"
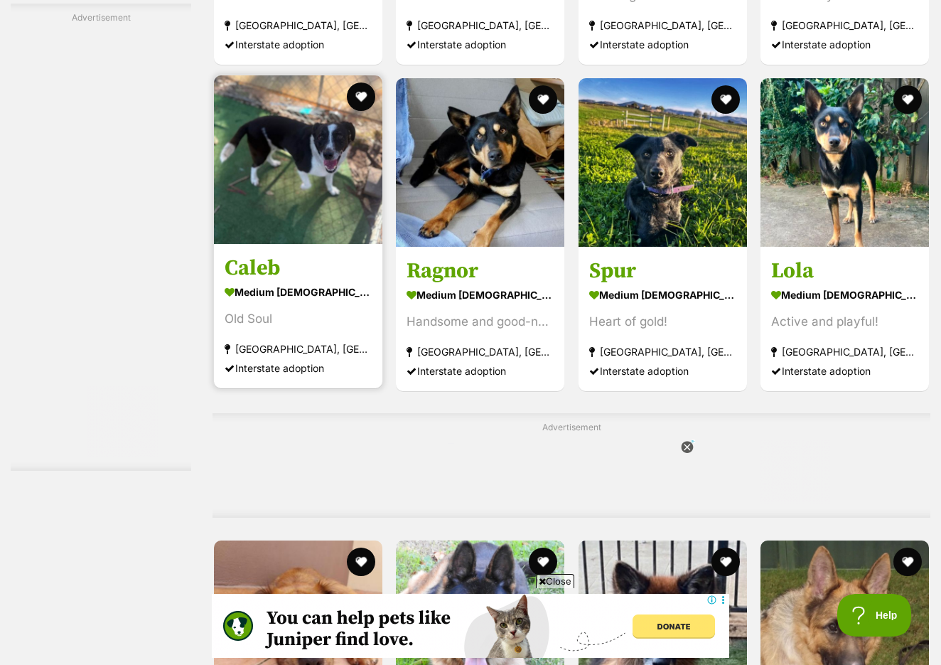
click at [304, 349] on link "Caleb medium male Dog Old Soul Rossmore, NSW Interstate adoption" at bounding box center [298, 315] width 168 height 144
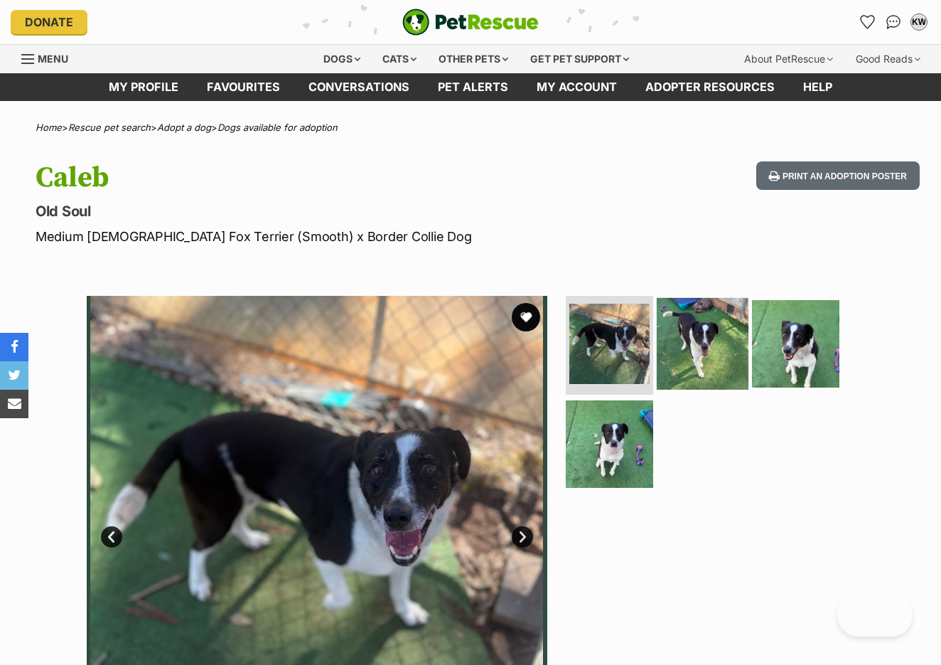
click at [698, 306] on img at bounding box center [703, 343] width 92 height 92
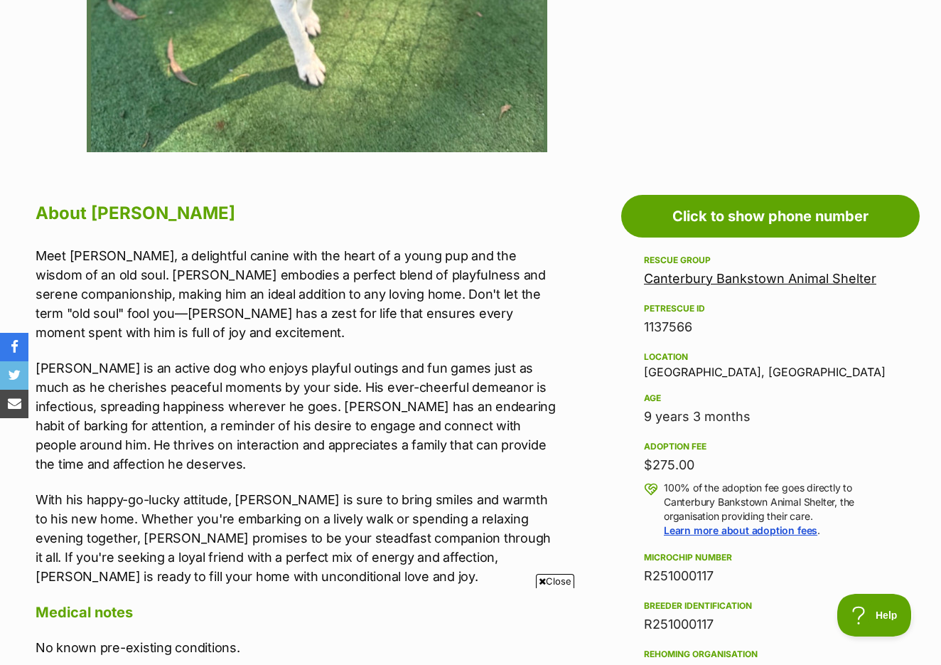
scroll to position [603, 0]
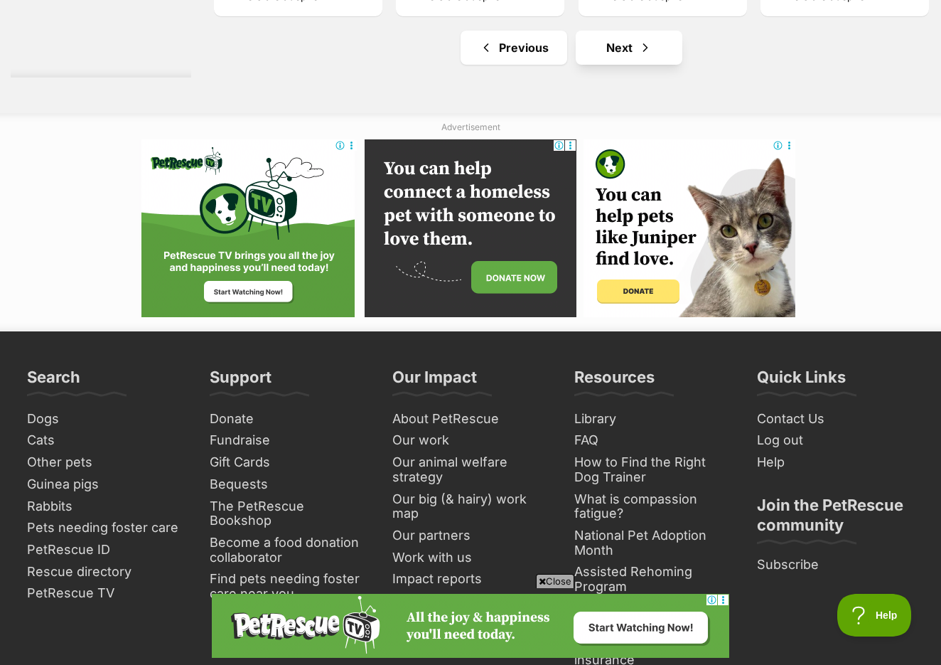
click at [603, 65] on link "Next" at bounding box center [629, 48] width 107 height 34
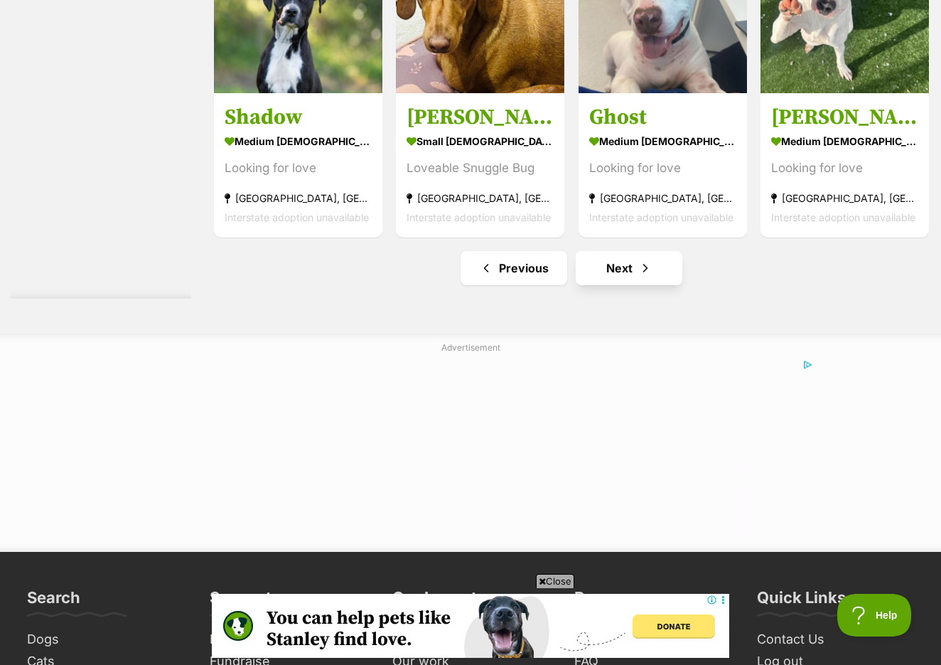
click at [591, 285] on link "Next" at bounding box center [629, 268] width 107 height 34
